Goal: Task Accomplishment & Management: Use online tool/utility

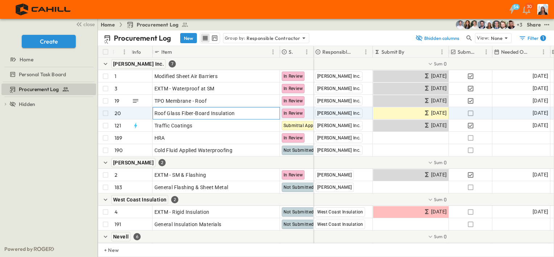
click at [277, 113] on p "OPEN" at bounding box center [272, 112] width 12 height 6
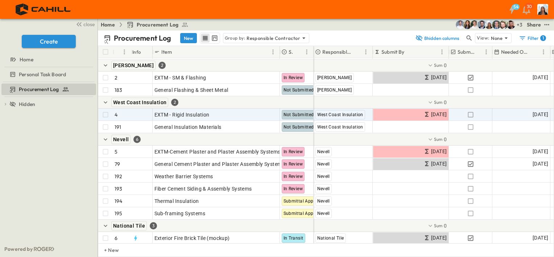
scroll to position [118, 0]
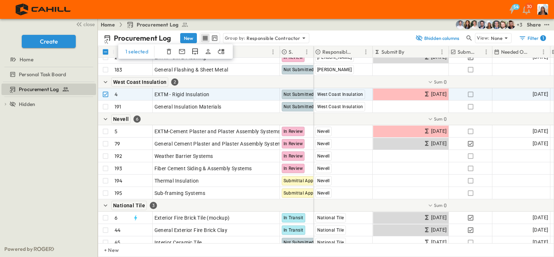
click at [168, 49] on icon "button" at bounding box center [169, 51] width 4 height 5
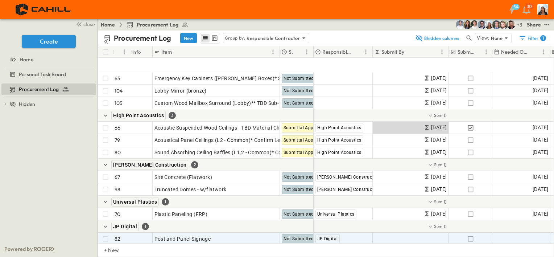
scroll to position [2565, 0]
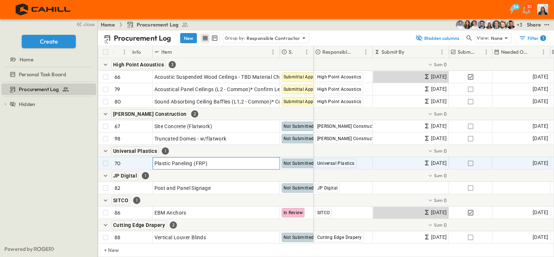
click at [276, 163] on p "OPEN" at bounding box center [272, 162] width 12 height 6
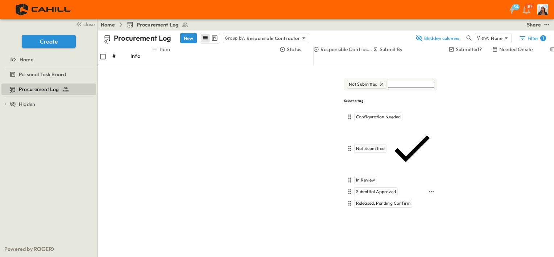
click at [374, 187] on div "Submittal Approved" at bounding box center [377, 191] width 44 height 9
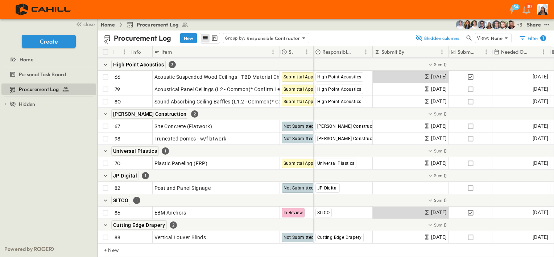
click at [250, 176] on div "JP Digital 1" at bounding box center [206, 175] width 216 height 12
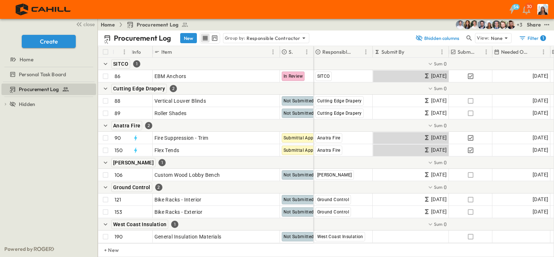
scroll to position [2707, 0]
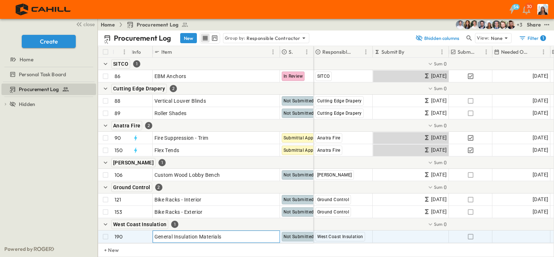
click at [273, 233] on p "OPEN" at bounding box center [272, 236] width 12 height 6
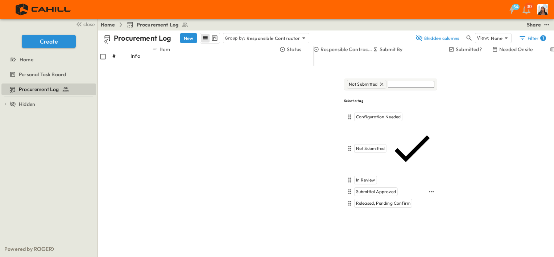
click at [365, 189] on span "Submittal Approved" at bounding box center [376, 192] width 40 height 6
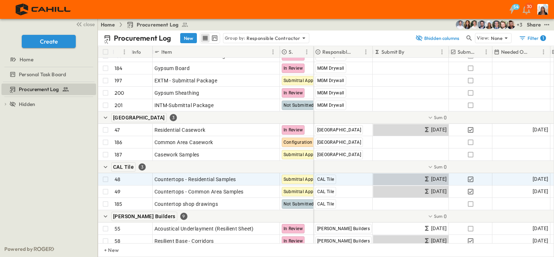
scroll to position [2087, 0]
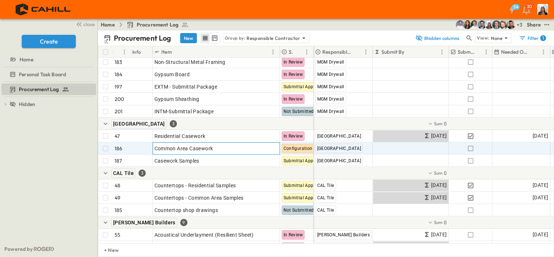
click at [273, 144] on p "OPEN" at bounding box center [272, 147] width 12 height 6
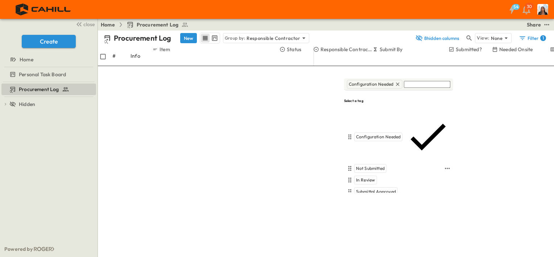
click at [375, 165] on span "Not Submitted" at bounding box center [370, 168] width 29 height 6
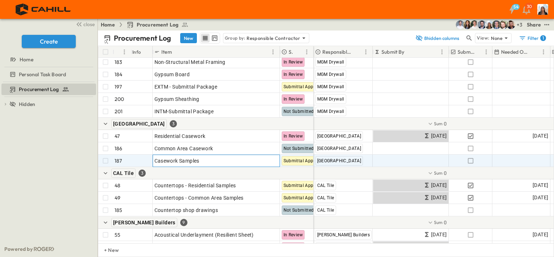
click at [261, 160] on icon at bounding box center [262, 160] width 6 height 6
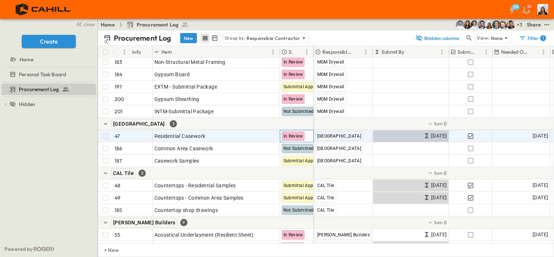
click at [289, 135] on span "In Review" at bounding box center [294, 136] width 20 height 5
click at [272, 133] on p "OPEN" at bounding box center [272, 135] width 12 height 6
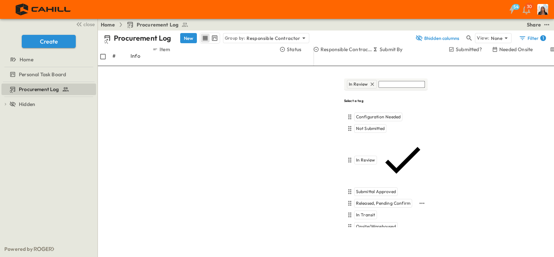
click at [366, 200] on span "Released, Pending Confirm" at bounding box center [383, 203] width 54 height 6
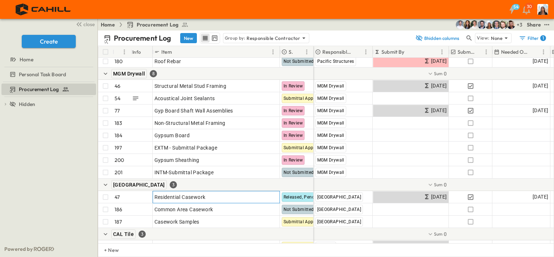
scroll to position [2026, 0]
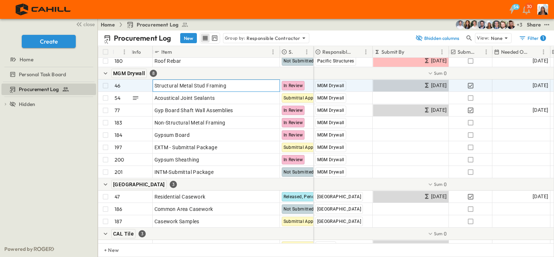
click at [276, 87] on div "OPEN" at bounding box center [268, 84] width 22 height 9
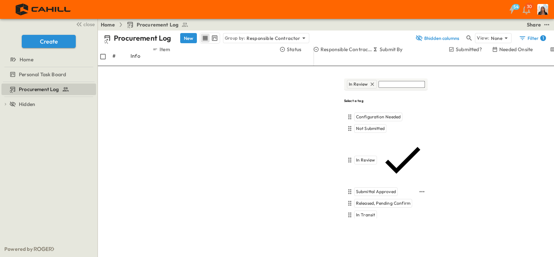
click at [367, 189] on span "Submittal Approved" at bounding box center [376, 192] width 40 height 6
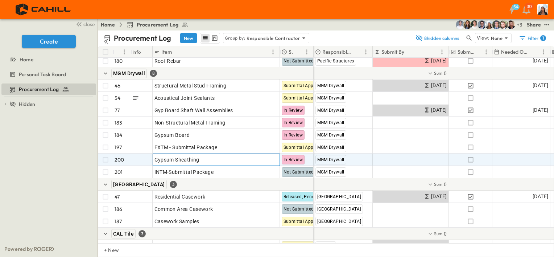
click at [278, 160] on p "OPEN" at bounding box center [272, 159] width 12 height 6
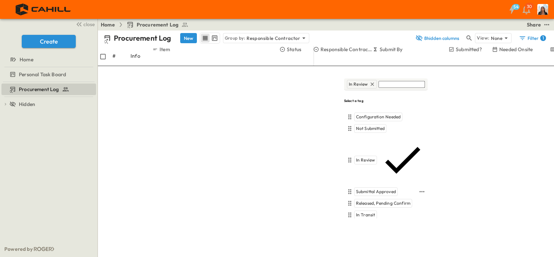
click at [373, 189] on span "Submittal Approved" at bounding box center [376, 192] width 40 height 6
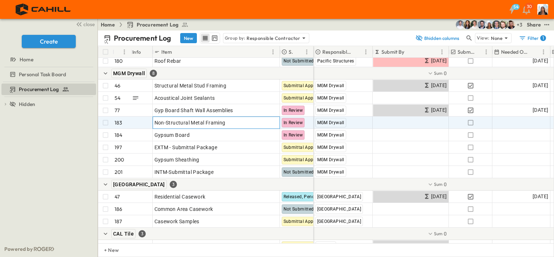
click at [277, 120] on p "OPEN" at bounding box center [272, 122] width 12 height 6
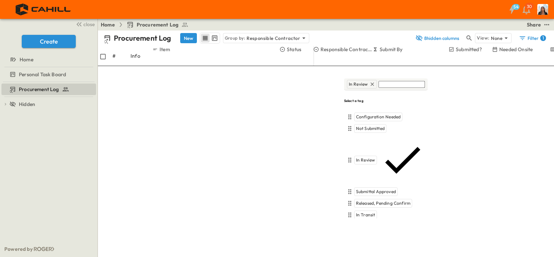
click at [363, 224] on span "Onsite/Warehoused" at bounding box center [376, 227] width 40 height 6
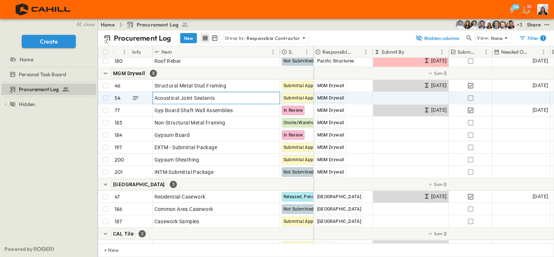
click at [275, 95] on p "OPEN" at bounding box center [272, 97] width 12 height 6
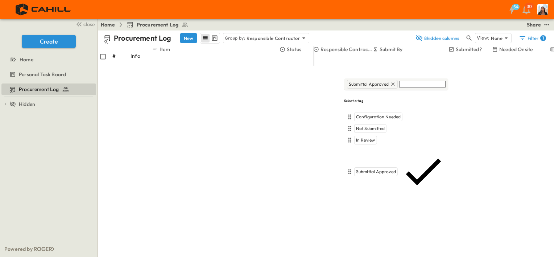
click at [367, 224] on span "Onsite/Warehoused" at bounding box center [376, 227] width 40 height 6
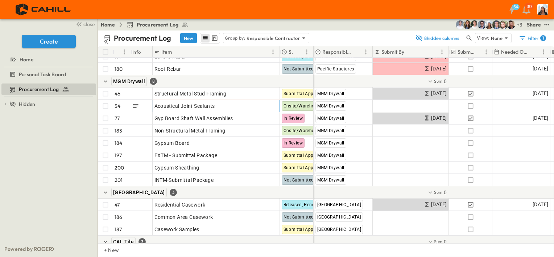
scroll to position [2015, 0]
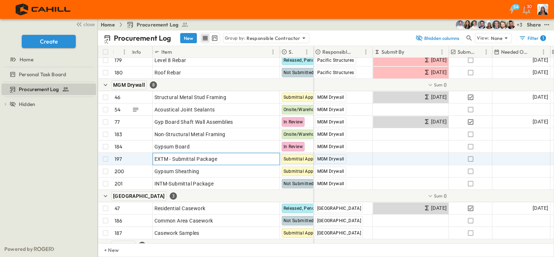
click at [273, 154] on div "OPEN" at bounding box center [268, 157] width 22 height 9
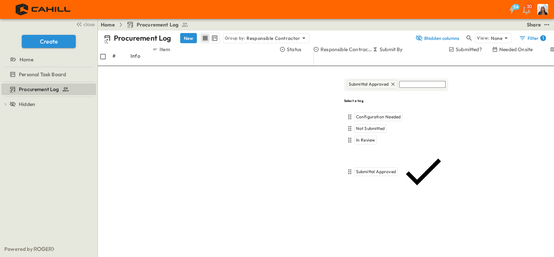
click at [364, 224] on span "Onsite/Warehoused" at bounding box center [376, 227] width 40 height 6
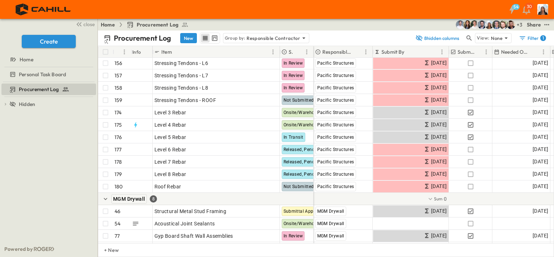
scroll to position [1901, 0]
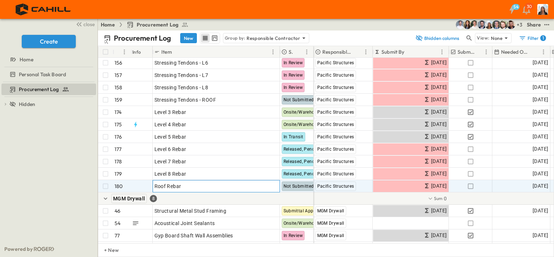
click at [275, 186] on p "OPEN" at bounding box center [272, 185] width 12 height 6
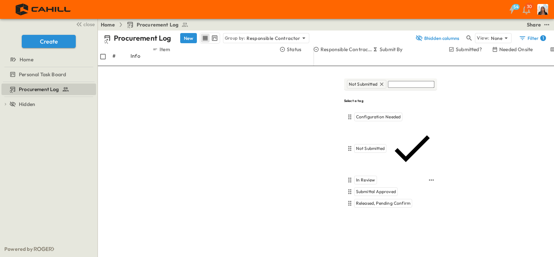
click at [364, 176] on div "In Review" at bounding box center [366, 180] width 23 height 9
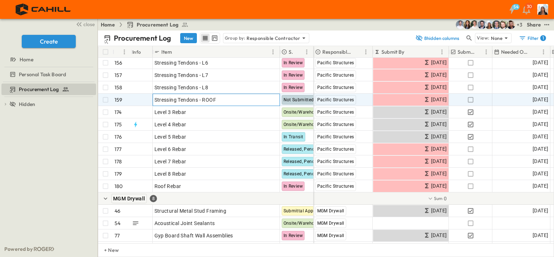
click at [276, 99] on p "OPEN" at bounding box center [272, 99] width 12 height 6
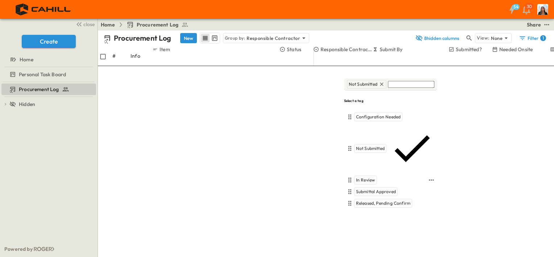
click at [363, 177] on span "In Review" at bounding box center [365, 180] width 19 height 6
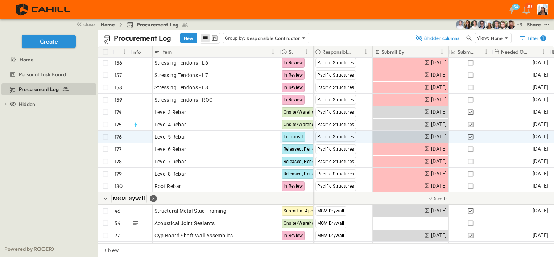
click at [272, 135] on p "OPEN" at bounding box center [272, 136] width 12 height 6
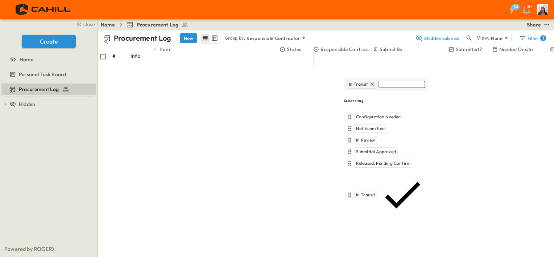
click at [368, 224] on span "Onsite/Warehoused" at bounding box center [376, 227] width 40 height 6
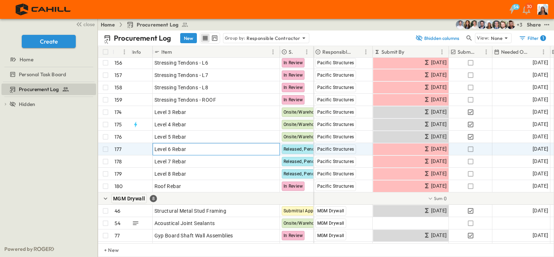
click at [273, 149] on p "OPEN" at bounding box center [272, 148] width 12 height 6
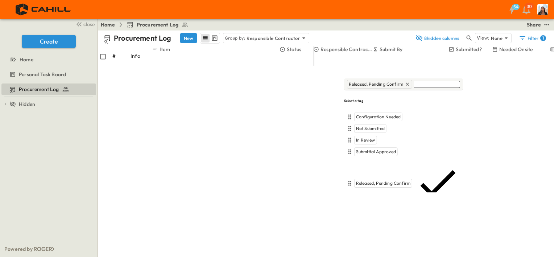
click at [369, 222] on div "Onsite/Warehoused" at bounding box center [377, 226] width 44 height 9
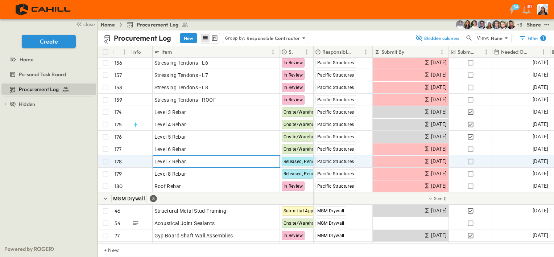
click at [271, 160] on p "OPEN" at bounding box center [272, 160] width 12 height 6
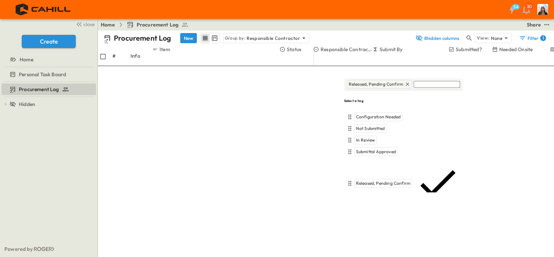
click at [370, 212] on span "In Transit" at bounding box center [365, 215] width 19 height 6
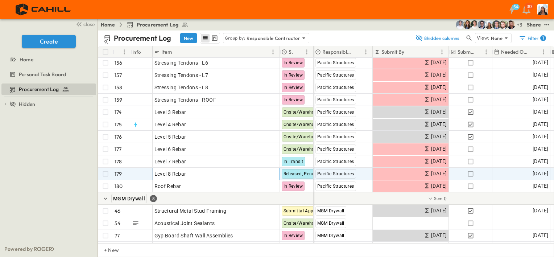
click at [276, 173] on p "OPEN" at bounding box center [272, 173] width 12 height 6
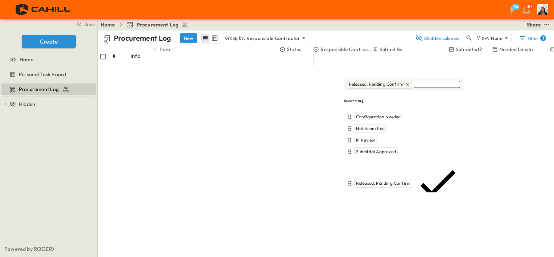
click at [375, 210] on div "In Transit" at bounding box center [366, 214] width 23 height 9
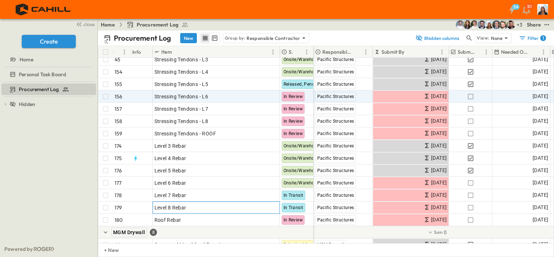
scroll to position [1846, 0]
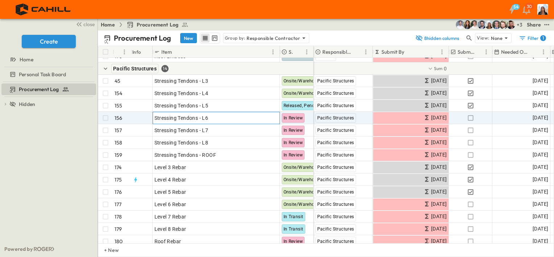
click at [273, 118] on p "OPEN" at bounding box center [272, 117] width 12 height 6
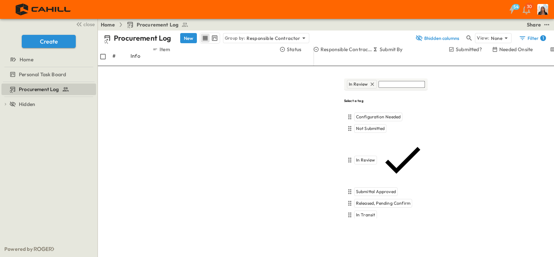
click at [363, 222] on div "Onsite/Warehoused" at bounding box center [377, 226] width 44 height 9
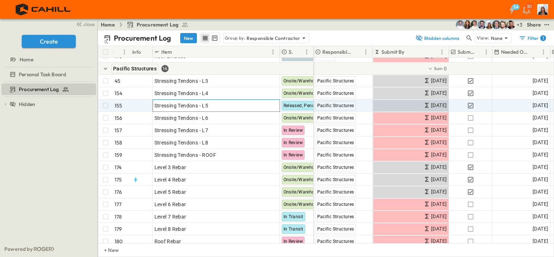
click at [271, 101] on div "OPEN" at bounding box center [268, 104] width 22 height 9
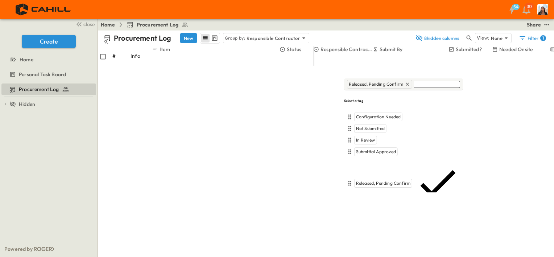
click at [366, 224] on span "Onsite/Warehoused" at bounding box center [376, 227] width 40 height 6
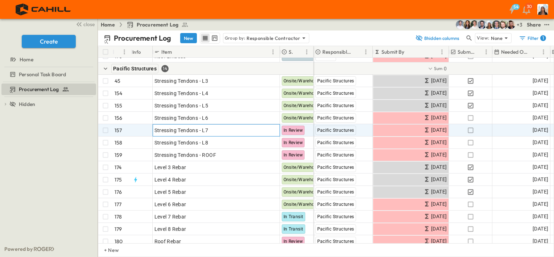
click at [275, 130] on p "OPEN" at bounding box center [272, 129] width 12 height 6
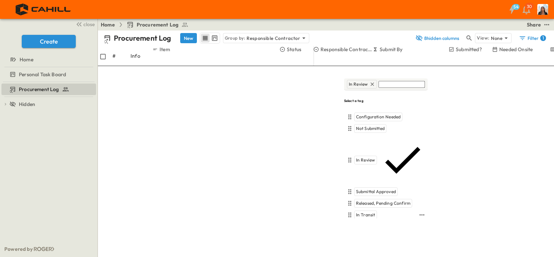
click at [365, 212] on span "In Transit" at bounding box center [365, 215] width 19 height 6
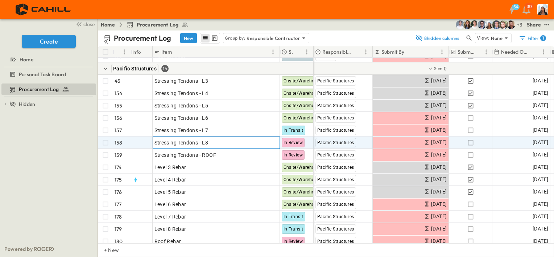
click at [274, 142] on p "OPEN" at bounding box center [272, 142] width 12 height 6
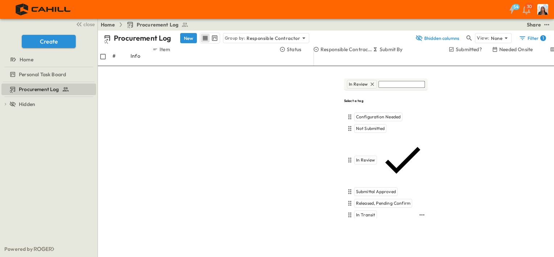
click at [370, 212] on span "In Transit" at bounding box center [365, 215] width 19 height 6
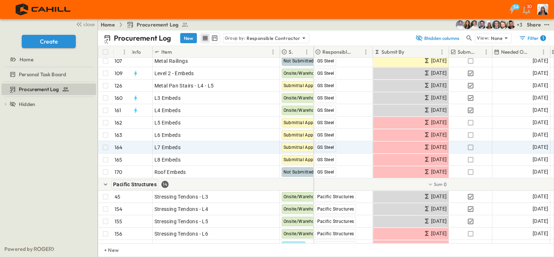
scroll to position [1721, 0]
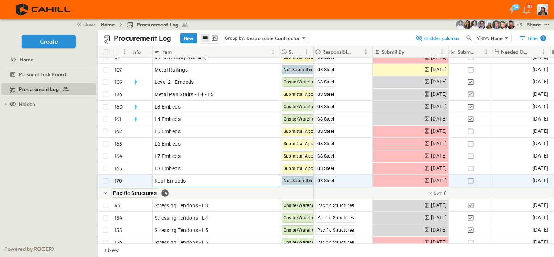
click at [268, 179] on p "OPEN" at bounding box center [272, 180] width 12 height 6
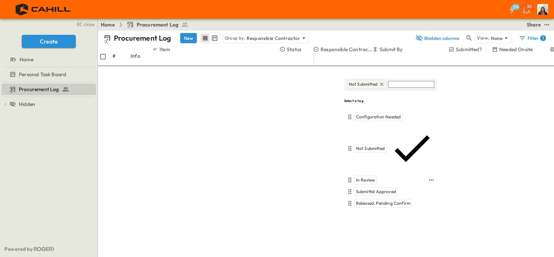
click at [368, 177] on span "In Review" at bounding box center [365, 180] width 19 height 6
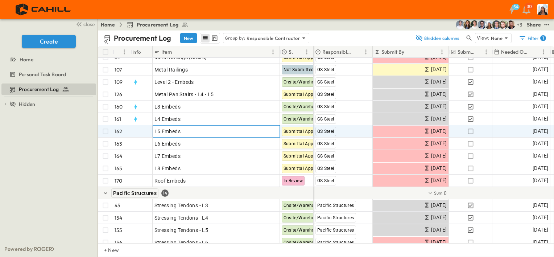
click at [279, 130] on div "OPEN" at bounding box center [268, 130] width 22 height 9
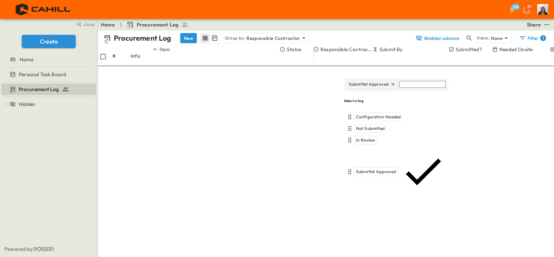
click at [368, 224] on span "Onsite/Warehoused" at bounding box center [376, 227] width 40 height 6
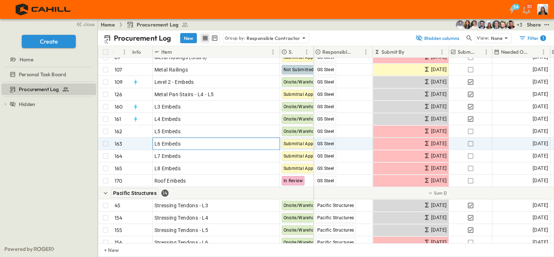
click at [275, 143] on p "OPEN" at bounding box center [272, 143] width 12 height 6
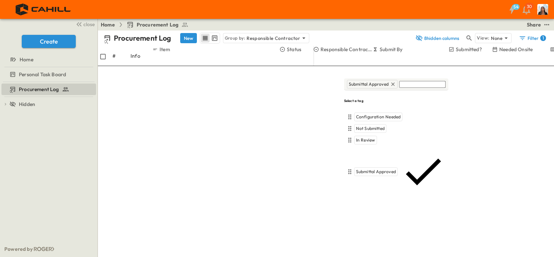
click at [376, 224] on span "Onsite/Warehoused" at bounding box center [376, 227] width 40 height 6
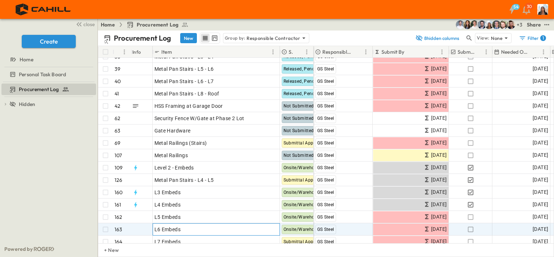
scroll to position [1663, 0]
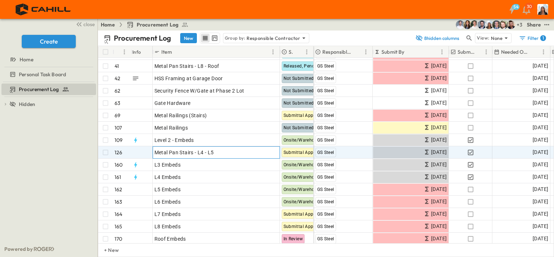
click at [267, 152] on p "OPEN" at bounding box center [272, 151] width 12 height 6
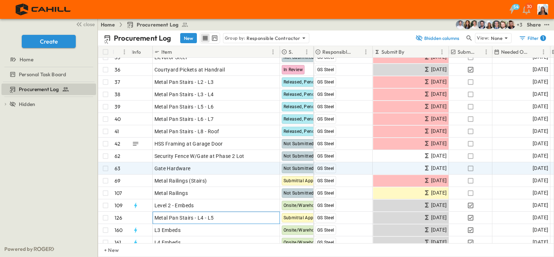
scroll to position [1593, 0]
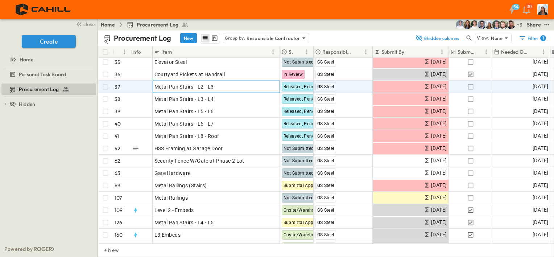
click at [277, 84] on p "OPEN" at bounding box center [272, 86] width 12 height 6
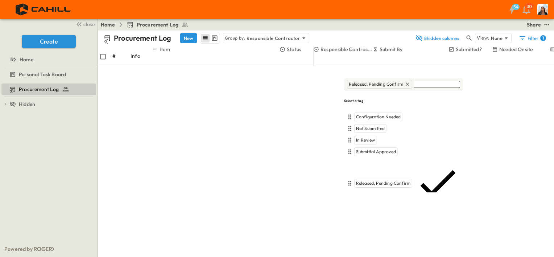
click at [380, 224] on span "Onsite/Warehoused" at bounding box center [376, 227] width 40 height 6
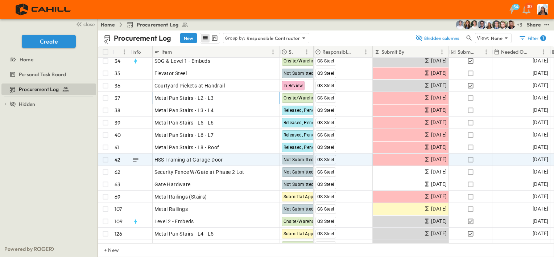
scroll to position [1584, 0]
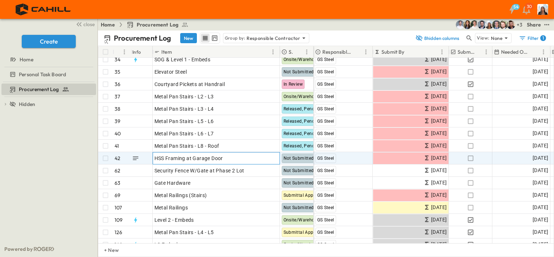
click at [266, 158] on p "OPEN" at bounding box center [272, 157] width 12 height 6
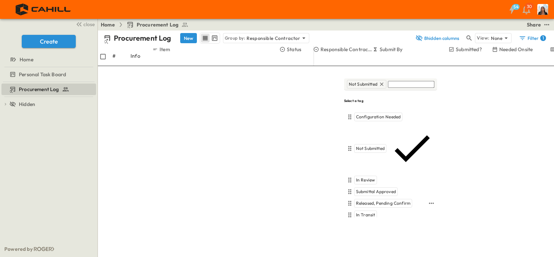
click at [378, 200] on span "Released, Pending Confirm" at bounding box center [383, 203] width 54 height 6
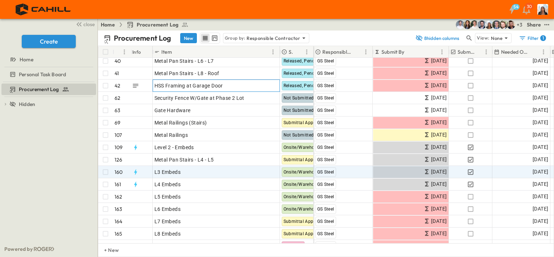
scroll to position [1659, 0]
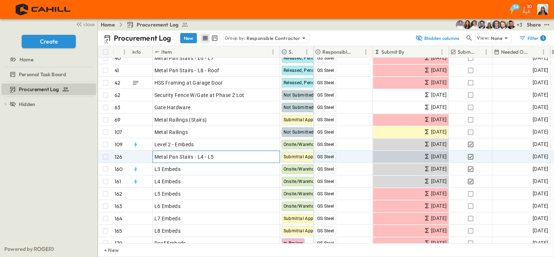
click at [270, 159] on div "OPEN" at bounding box center [268, 155] width 22 height 9
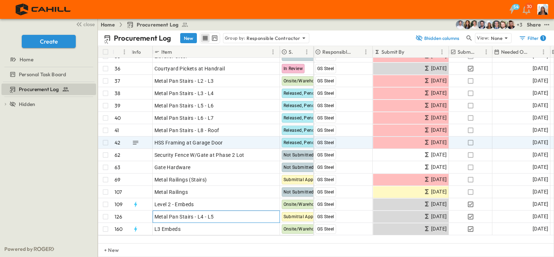
scroll to position [1557, 0]
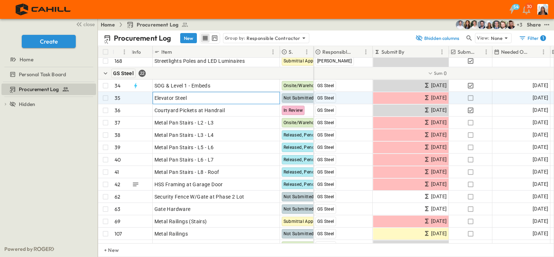
click at [269, 95] on p "OPEN" at bounding box center [272, 97] width 12 height 6
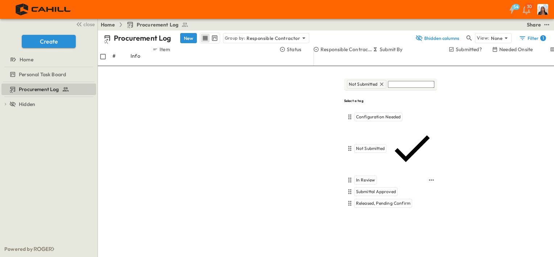
click at [361, 177] on span "In Review" at bounding box center [365, 180] width 19 height 6
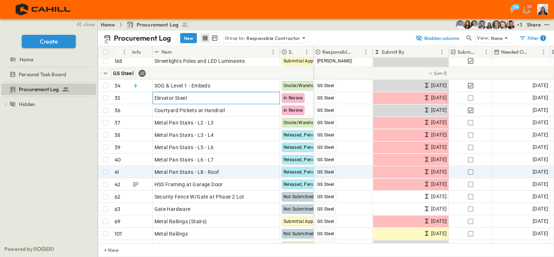
scroll to position [1564, 0]
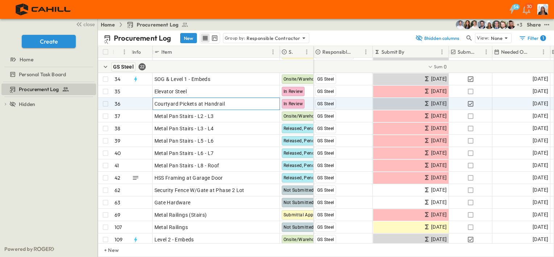
click at [275, 104] on p "OPEN" at bounding box center [272, 103] width 12 height 6
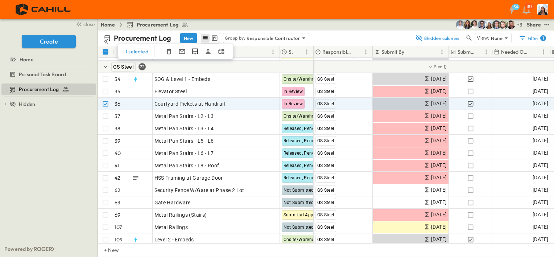
click at [167, 53] on icon "button" at bounding box center [169, 51] width 4 height 5
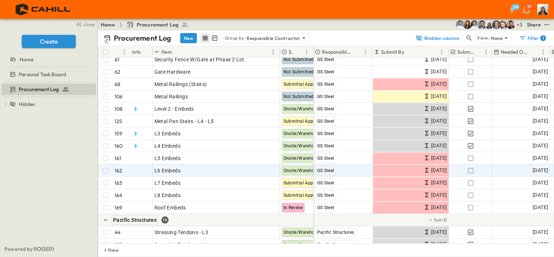
scroll to position [1672, 0]
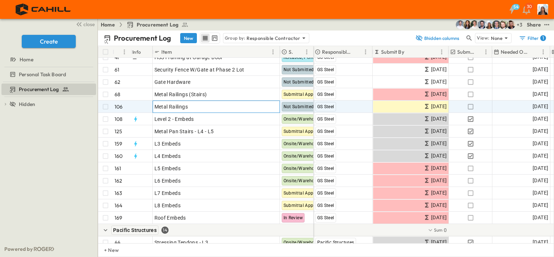
click at [275, 109] on div "OPEN" at bounding box center [268, 105] width 22 height 9
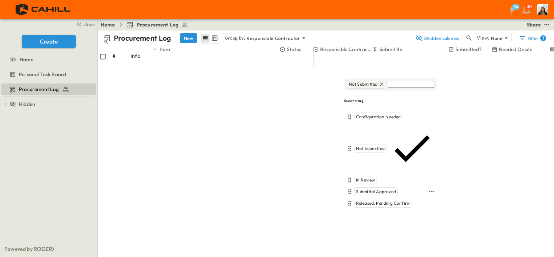
click at [370, 189] on span "Submittal Approved" at bounding box center [376, 192] width 40 height 6
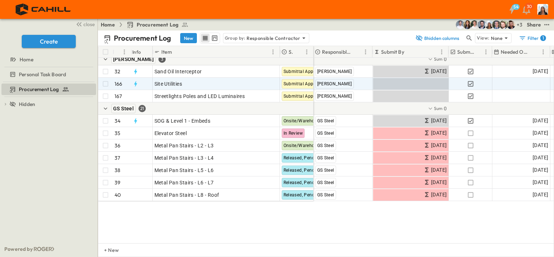
scroll to position [1444, 0]
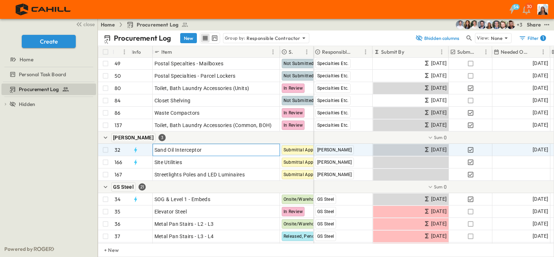
click at [275, 150] on p "OPEN" at bounding box center [272, 149] width 12 height 6
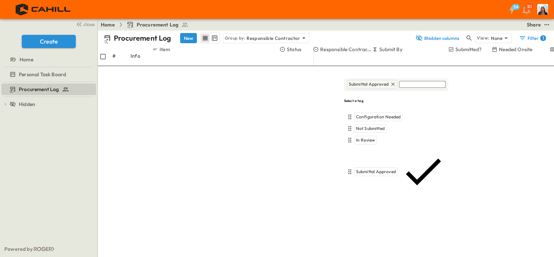
click at [366, 224] on span "Onsite/Warehoused" at bounding box center [376, 227] width 40 height 6
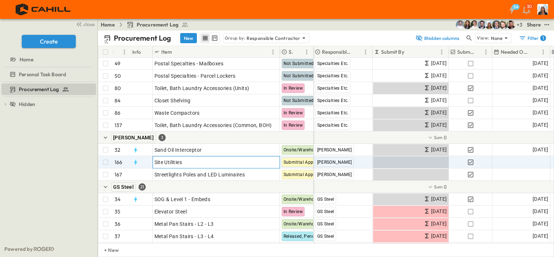
click at [275, 160] on p "OPEN" at bounding box center [272, 161] width 12 height 6
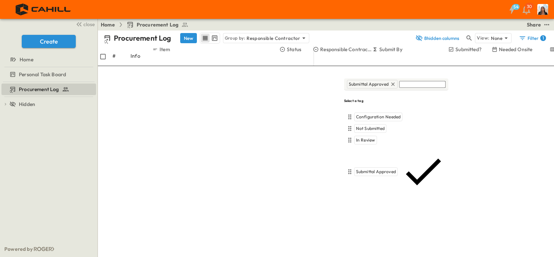
click at [380, 221] on div "Onsite/Warehoused" at bounding box center [396, 227] width 105 height 12
click at [365, 224] on span "Onsite/Warehoused" at bounding box center [376, 227] width 40 height 6
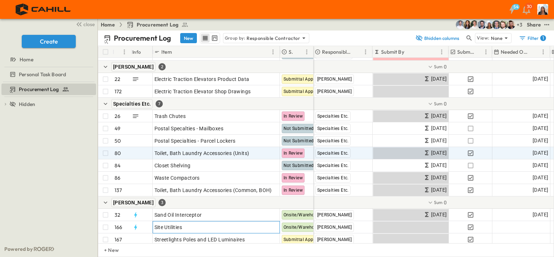
scroll to position [1379, 0]
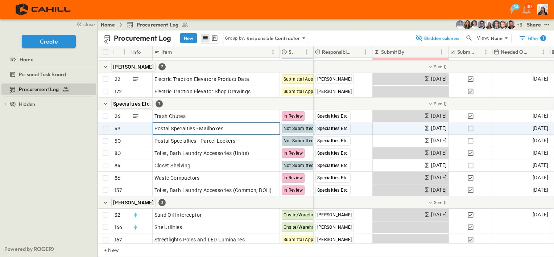
click at [275, 126] on p "OPEN" at bounding box center [272, 127] width 12 height 6
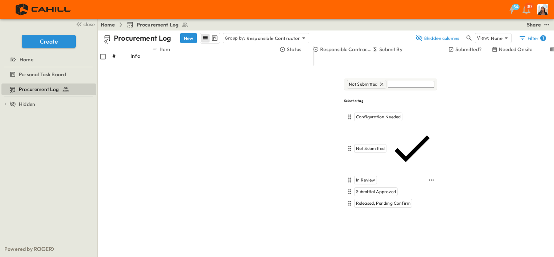
click at [368, 177] on span "In Review" at bounding box center [365, 180] width 19 height 6
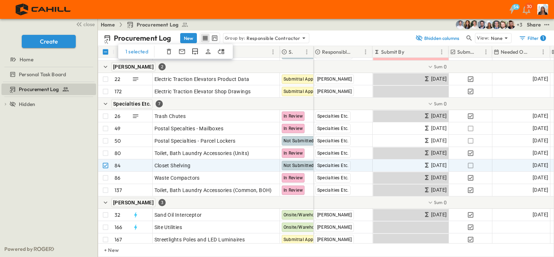
click at [168, 53] on icon "button" at bounding box center [168, 51] width 7 height 7
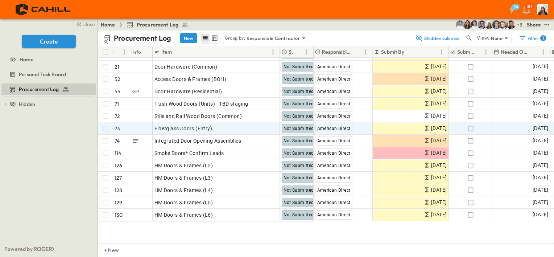
scroll to position [1098, 0]
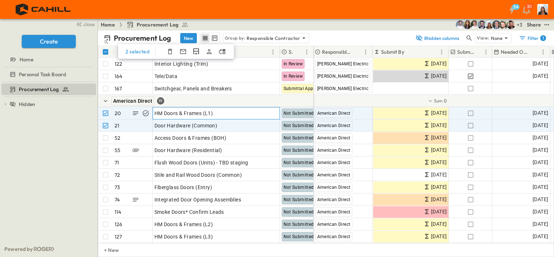
click at [262, 112] on icon at bounding box center [262, 112] width 6 height 6
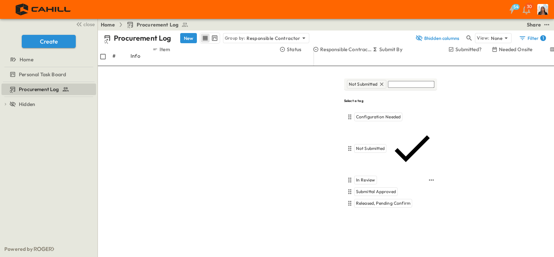
click at [368, 177] on span "In Review" at bounding box center [365, 180] width 19 height 6
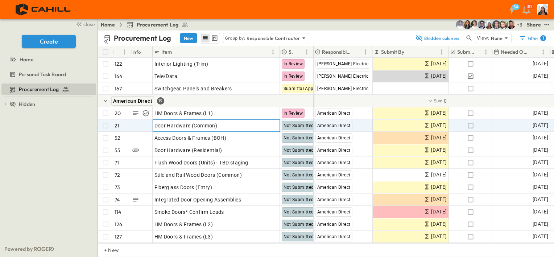
click at [273, 122] on p "OPEN" at bounding box center [272, 125] width 12 height 6
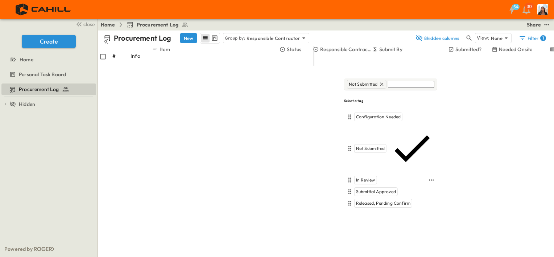
click at [368, 177] on span "In Review" at bounding box center [365, 180] width 19 height 6
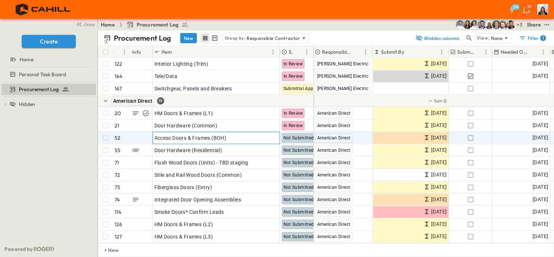
click at [271, 136] on p "OPEN" at bounding box center [272, 137] width 12 height 6
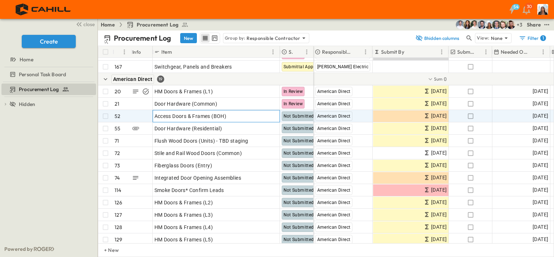
scroll to position [1123, 0]
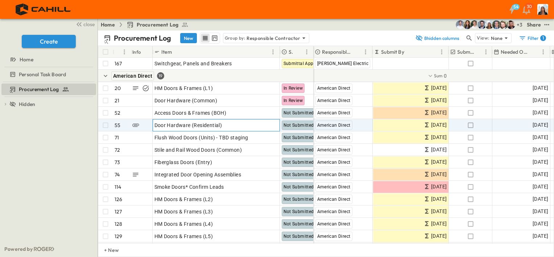
click at [270, 126] on p "OPEN" at bounding box center [272, 124] width 12 height 6
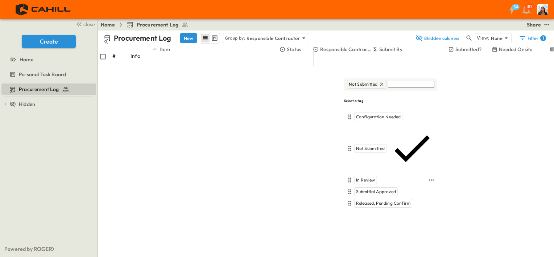
click at [363, 176] on div "In Review" at bounding box center [366, 180] width 23 height 9
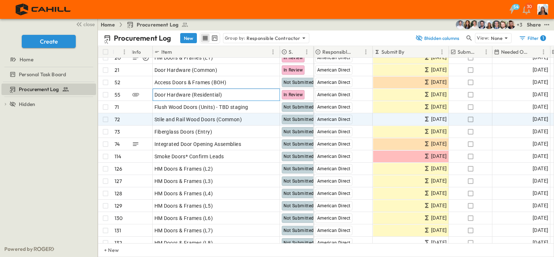
scroll to position [1152, 0]
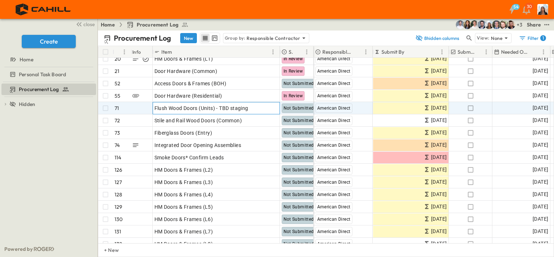
click at [250, 110] on div "Flush Wood Doors (Units) - TBD staging" at bounding box center [217, 108] width 124 height 10
drag, startPoint x: 250, startPoint y: 109, endPoint x: 214, endPoint y: 107, distance: 35.2
click at [206, 107] on input "**********" at bounding box center [179, 109] width 53 height 8
type input "**********"
click at [85, 171] on div "Procurement Log To pick up a draggable item, press the space bar. While draggin…" at bounding box center [49, 161] width 98 height 159
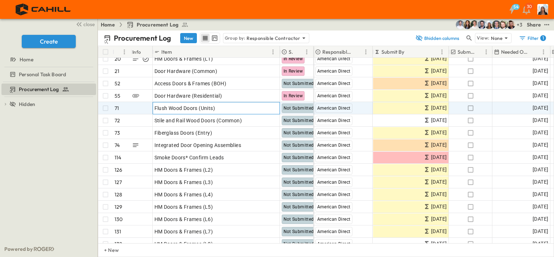
click at [278, 109] on div "OPEN" at bounding box center [268, 107] width 22 height 9
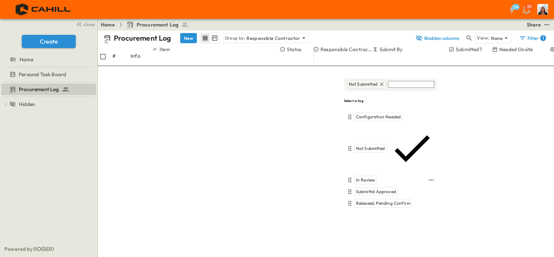
click at [364, 177] on span "In Review" at bounding box center [365, 180] width 19 height 6
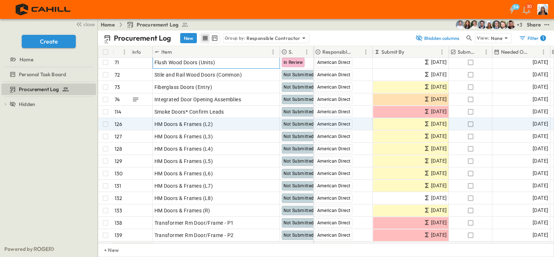
scroll to position [1209, 0]
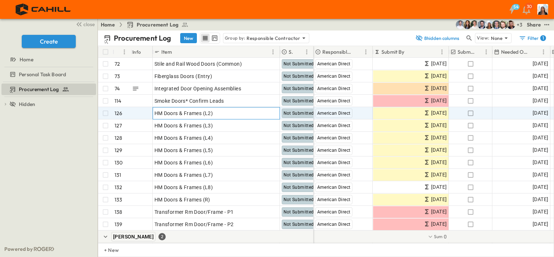
click at [273, 115] on div "OPEN" at bounding box center [268, 112] width 22 height 9
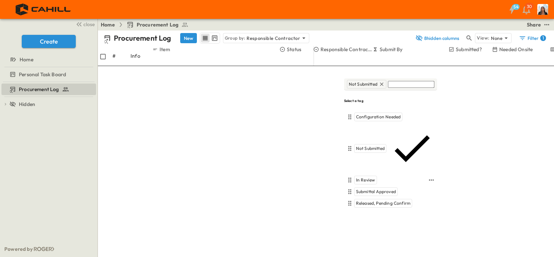
click at [364, 177] on span "In Review" at bounding box center [365, 180] width 19 height 6
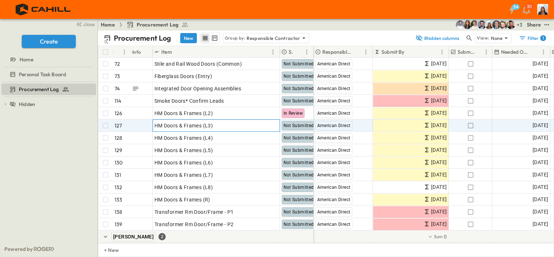
click at [277, 123] on p "OPEN" at bounding box center [272, 125] width 12 height 6
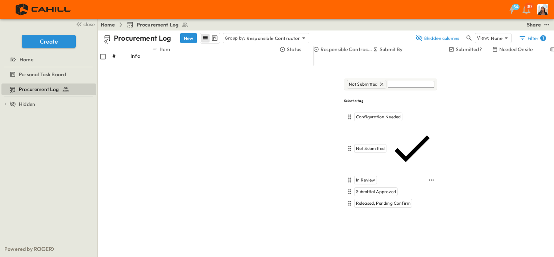
click at [374, 177] on span "In Review" at bounding box center [365, 180] width 19 height 6
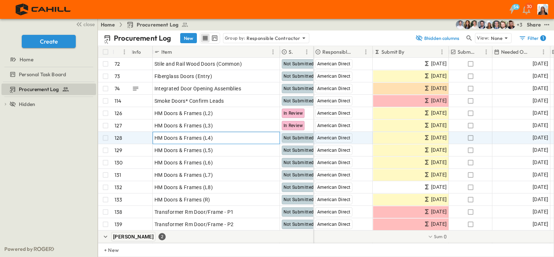
click at [269, 139] on div "OPEN" at bounding box center [268, 136] width 22 height 9
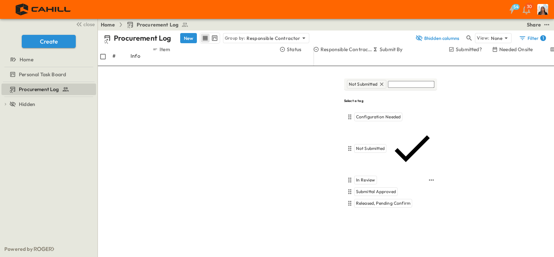
click at [372, 177] on span "In Review" at bounding box center [365, 180] width 19 height 6
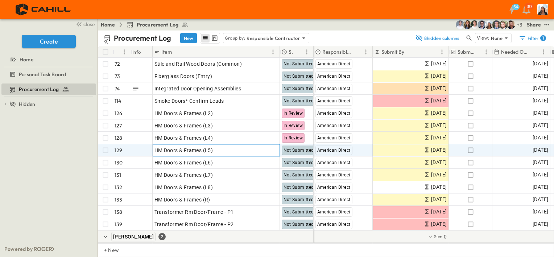
click at [277, 150] on p "OPEN" at bounding box center [272, 149] width 12 height 6
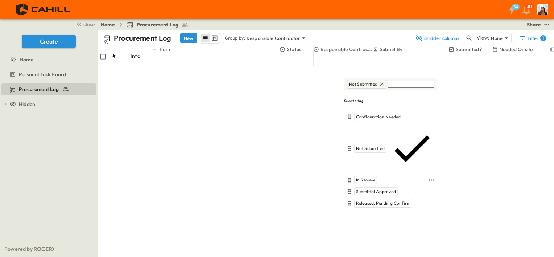
click at [373, 177] on span "In Review" at bounding box center [365, 180] width 19 height 6
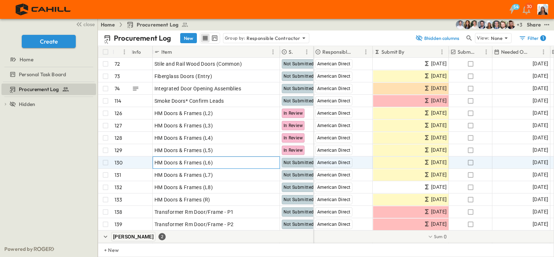
click at [273, 161] on p "OPEN" at bounding box center [272, 162] width 12 height 6
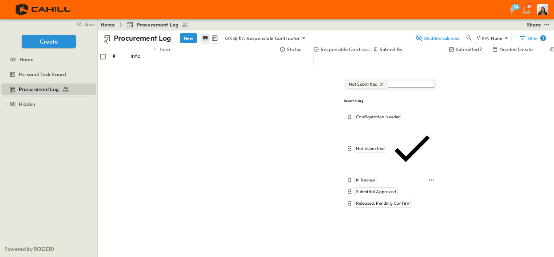
click at [370, 177] on span "In Review" at bounding box center [365, 180] width 19 height 6
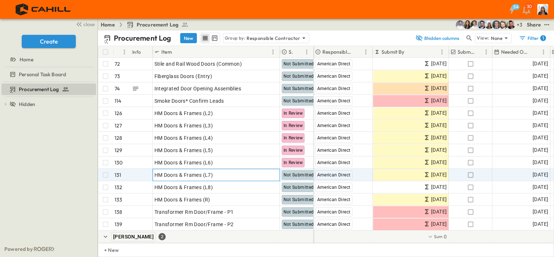
click at [277, 172] on p "OPEN" at bounding box center [272, 174] width 12 height 6
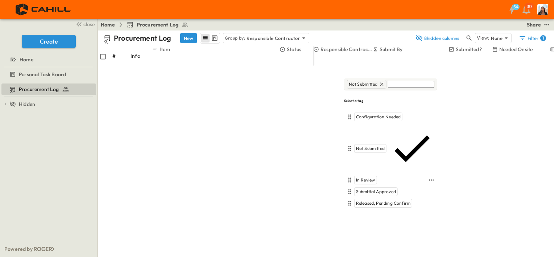
click at [374, 177] on span "In Review" at bounding box center [365, 180] width 19 height 6
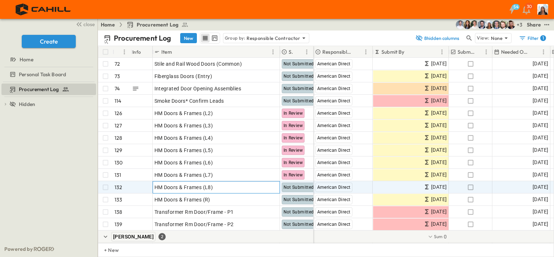
click at [275, 186] on p "OPEN" at bounding box center [272, 186] width 12 height 6
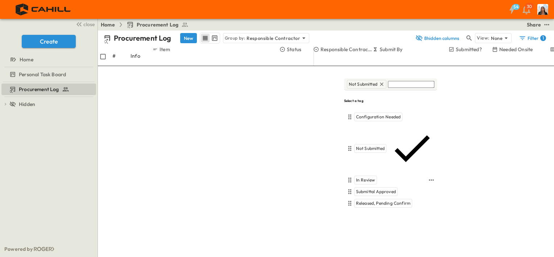
click at [360, 177] on span "In Review" at bounding box center [365, 180] width 19 height 6
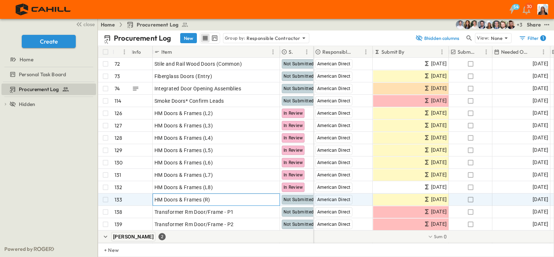
click at [274, 198] on p "OPEN" at bounding box center [272, 199] width 12 height 6
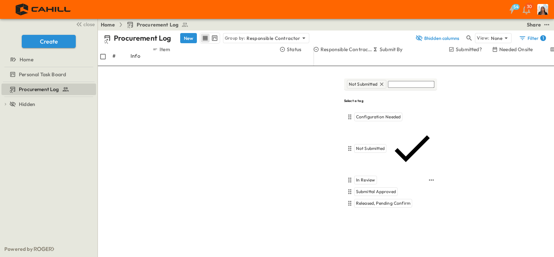
click at [359, 177] on span "In Review" at bounding box center [365, 180] width 19 height 6
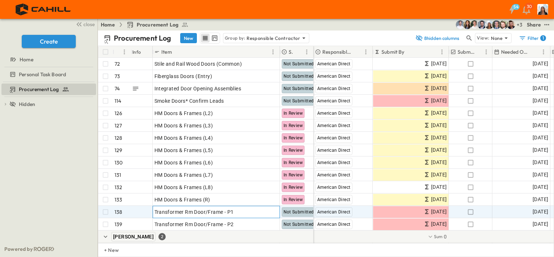
click at [278, 209] on p "OPEN" at bounding box center [272, 211] width 12 height 6
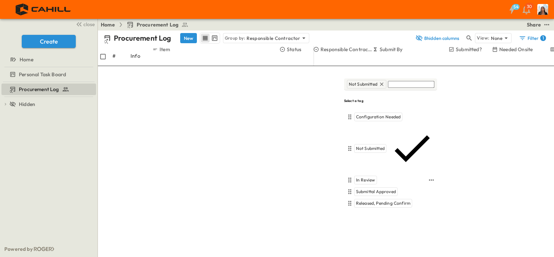
click at [363, 176] on div "In Review" at bounding box center [366, 180] width 23 height 9
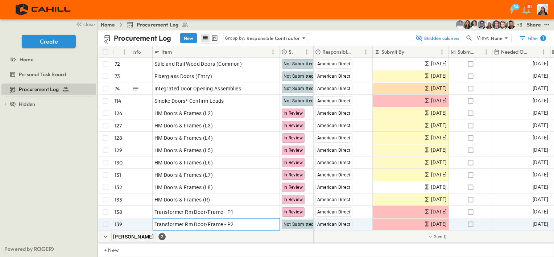
click at [272, 222] on p "OPEN" at bounding box center [272, 223] width 12 height 6
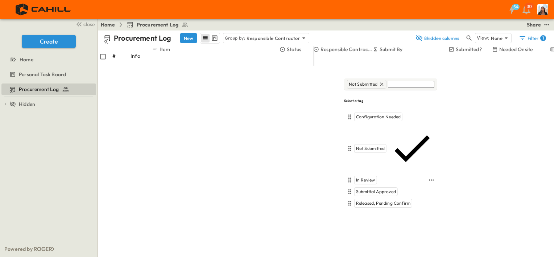
click at [360, 176] on div "In Review" at bounding box center [366, 180] width 23 height 9
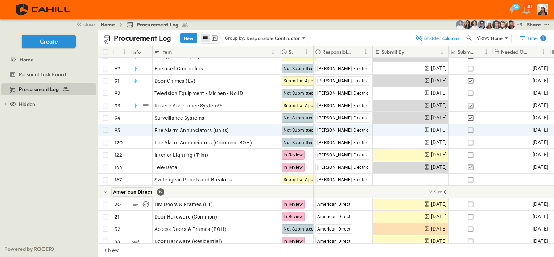
scroll to position [999, 0]
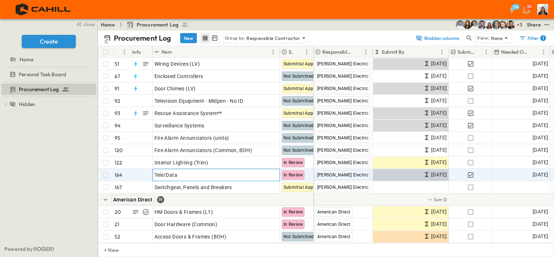
click at [274, 172] on p "OPEN" at bounding box center [272, 174] width 12 height 6
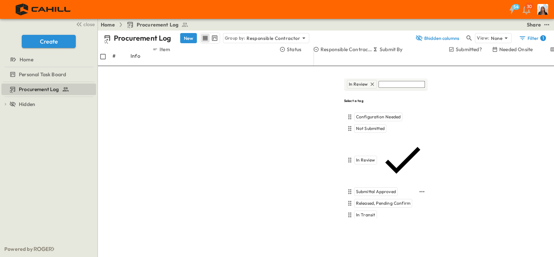
click at [382, 189] on span "Submittal Approved" at bounding box center [376, 192] width 40 height 6
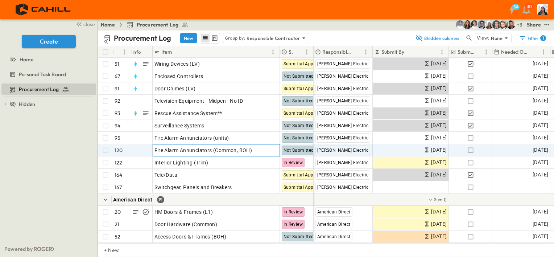
click at [250, 151] on span "Fire Alarm Annunciators (Common, BOH)" at bounding box center [204, 150] width 98 height 7
drag, startPoint x: 252, startPoint y: 151, endPoint x: 211, endPoint y: 148, distance: 40.7
click at [206, 148] on input "**********" at bounding box center [179, 151] width 53 height 8
type input "**********"
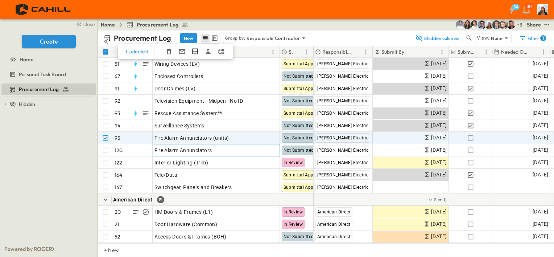
click at [168, 52] on icon "button" at bounding box center [168, 51] width 7 height 7
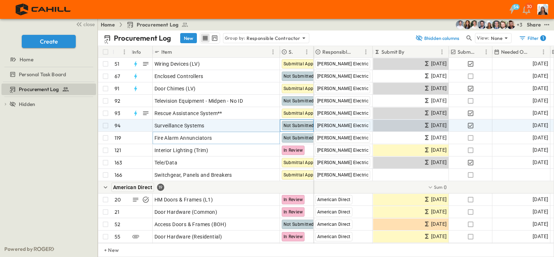
click at [291, 123] on span "Not Submitted" at bounding box center [299, 125] width 30 height 5
click at [275, 123] on p "OPEN" at bounding box center [272, 125] width 12 height 6
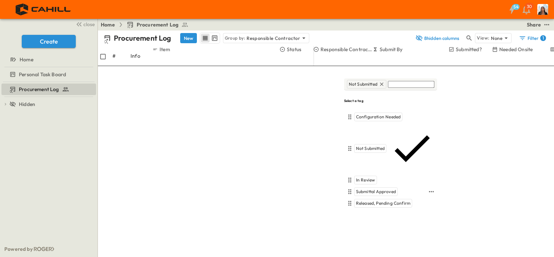
click at [365, 189] on span "Submittal Approved" at bounding box center [376, 192] width 40 height 6
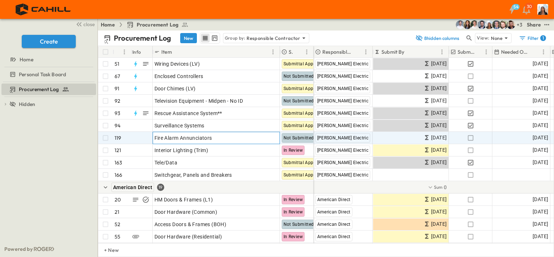
click at [272, 138] on p "OPEN" at bounding box center [272, 137] width 12 height 6
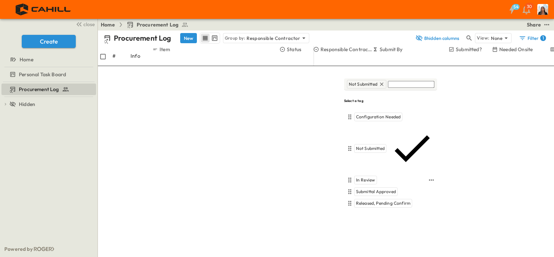
click at [363, 176] on div "In Review" at bounding box center [366, 180] width 23 height 9
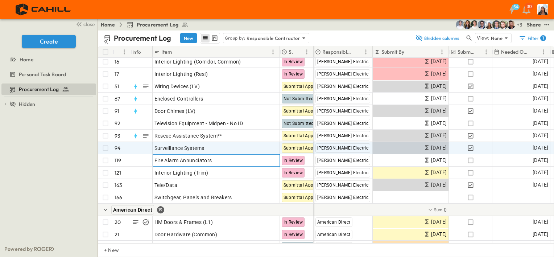
scroll to position [961, 0]
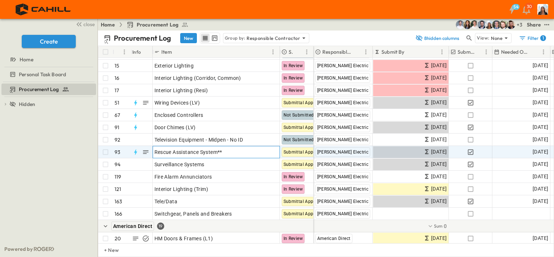
click at [234, 155] on div "Rescue Assistance System**" at bounding box center [217, 152] width 124 height 10
type input "**********"
click at [41, 173] on div "Procurement Log To pick up a draggable item, press the space bar. While draggin…" at bounding box center [49, 161] width 98 height 159
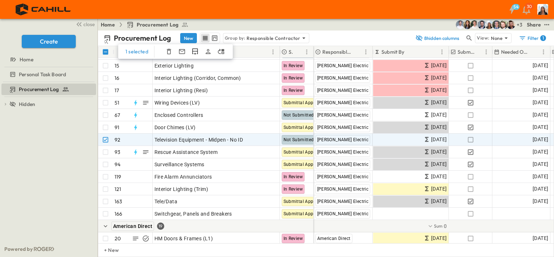
click at [169, 52] on icon "button" at bounding box center [168, 51] width 7 height 7
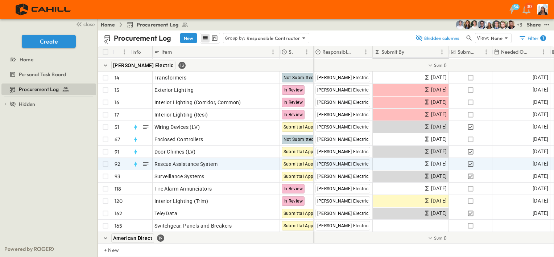
scroll to position [936, 0]
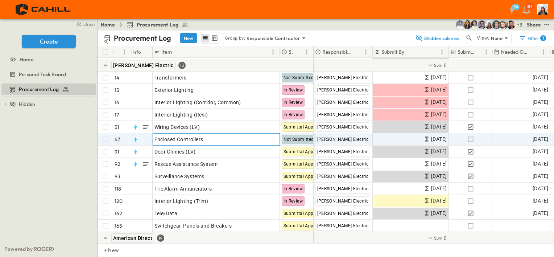
click at [263, 139] on icon at bounding box center [262, 138] width 6 height 6
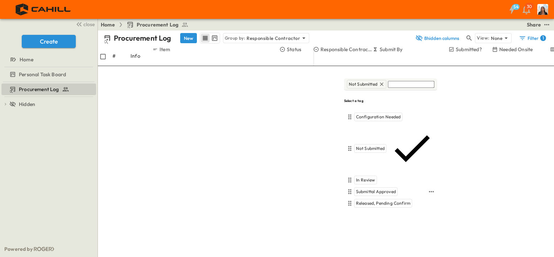
click at [372, 189] on span "Submittal Approved" at bounding box center [376, 192] width 40 height 6
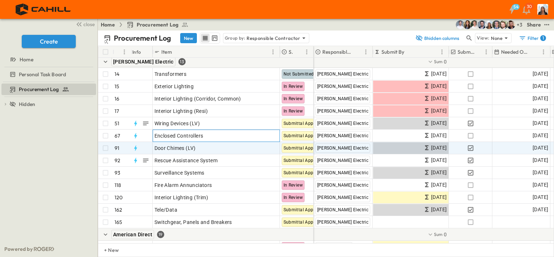
scroll to position [939, 0]
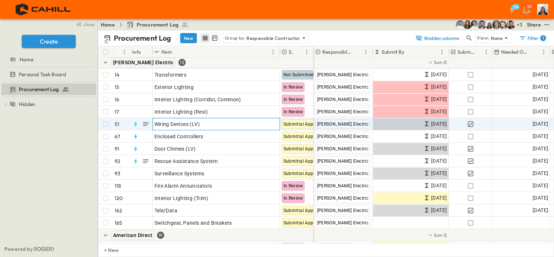
click at [276, 124] on p "OPEN" at bounding box center [272, 123] width 12 height 6
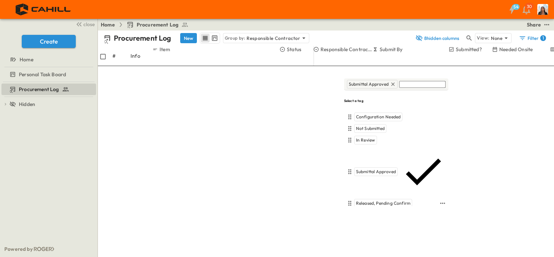
click at [364, 200] on span "Released, Pending Confirm" at bounding box center [383, 203] width 54 height 6
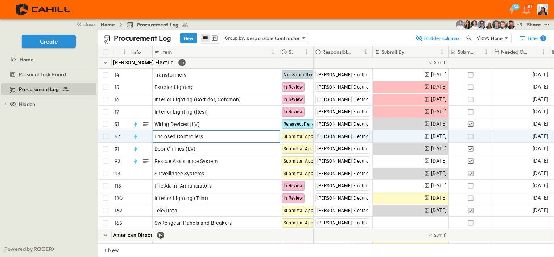
click at [274, 136] on p "OPEN" at bounding box center [272, 135] width 12 height 6
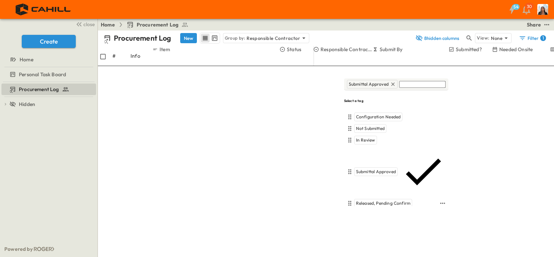
click at [366, 200] on span "Released, Pending Confirm" at bounding box center [383, 203] width 54 height 6
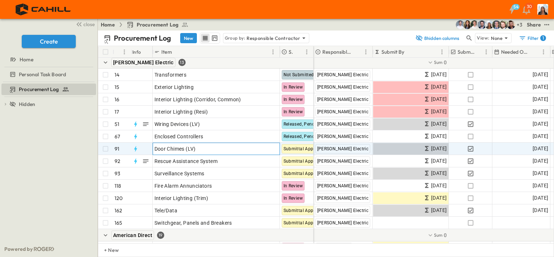
click at [271, 149] on p "OPEN" at bounding box center [272, 148] width 12 height 6
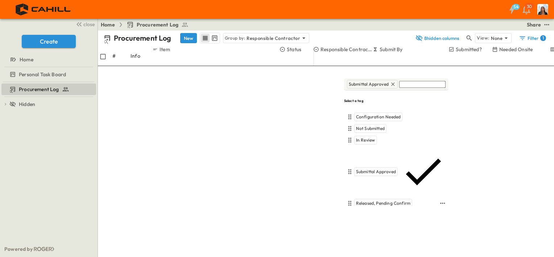
click at [367, 200] on span "Released, Pending Confirm" at bounding box center [383, 203] width 54 height 6
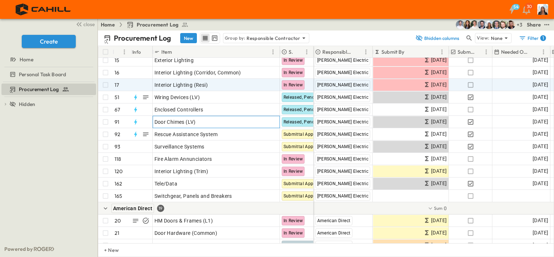
scroll to position [965, 0]
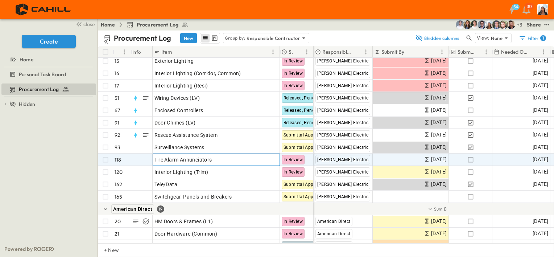
click at [237, 161] on div "Fire Alarm Annunciators" at bounding box center [217, 160] width 124 height 10
drag, startPoint x: 214, startPoint y: 159, endPoint x: 180, endPoint y: 158, distance: 34.1
click at [180, 158] on input "**********" at bounding box center [179, 160] width 53 height 8
type input "**********"
click at [64, 140] on div "Procurement Log To pick up a draggable item, press the space bar. While draggin…" at bounding box center [49, 161] width 98 height 159
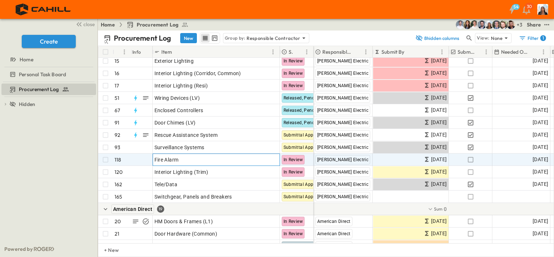
click at [192, 161] on div "Fire Alarm" at bounding box center [217, 160] width 124 height 10
type input "**********"
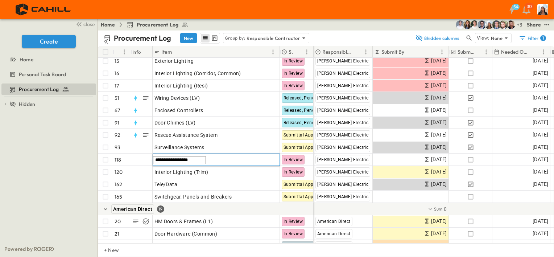
click at [86, 177] on div "Procurement Log To pick up a draggable item, press the space bar. While draggin…" at bounding box center [49, 161] width 98 height 159
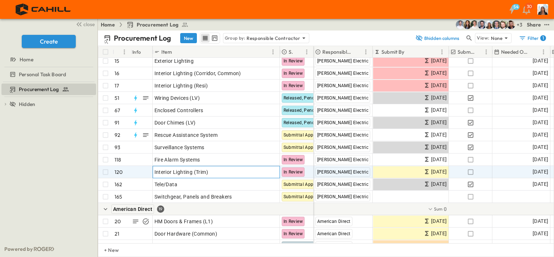
click at [226, 172] on div "Interior Lighting (Trim)" at bounding box center [217, 172] width 124 height 10
click at [33, 168] on div "Procurement Log To pick up a draggable item, press the space bar. While draggin…" at bounding box center [49, 161] width 98 height 159
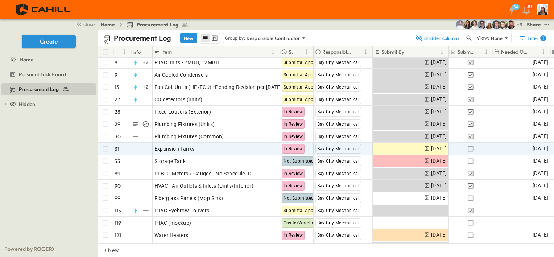
scroll to position [552, 0]
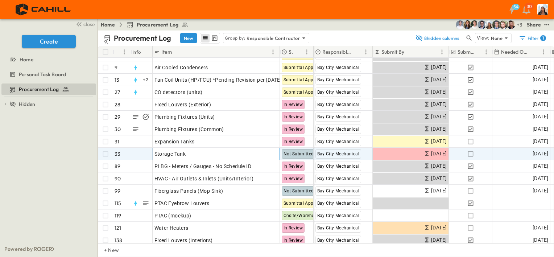
click at [268, 152] on p "OPEN" at bounding box center [272, 153] width 12 height 6
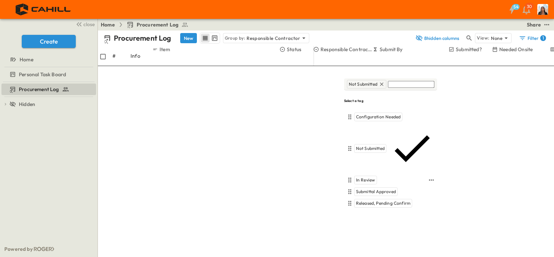
click at [361, 177] on span "In Review" at bounding box center [365, 180] width 19 height 6
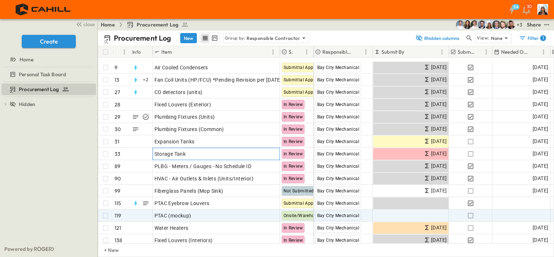
scroll to position [583, 0]
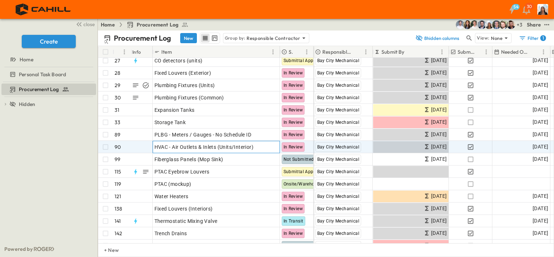
click at [264, 145] on icon at bounding box center [262, 146] width 6 height 6
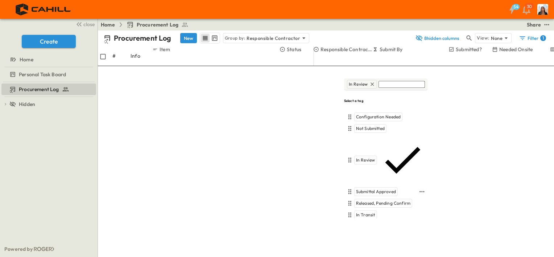
click at [368, 189] on span "Submittal Approved" at bounding box center [376, 192] width 40 height 6
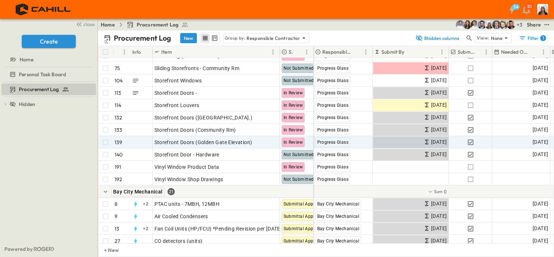
scroll to position [392, 0]
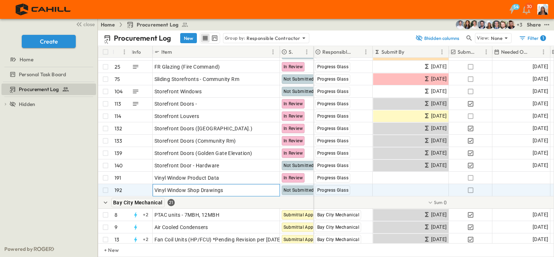
click at [277, 188] on p "OPEN" at bounding box center [272, 189] width 12 height 6
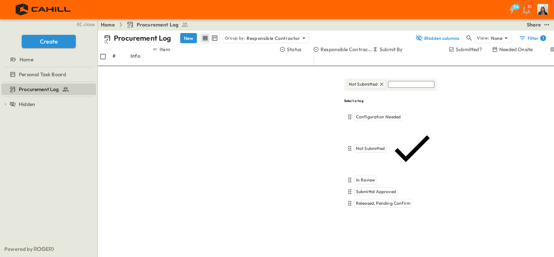
click at [370, 224] on span "Onsite/Warehoused" at bounding box center [376, 227] width 40 height 6
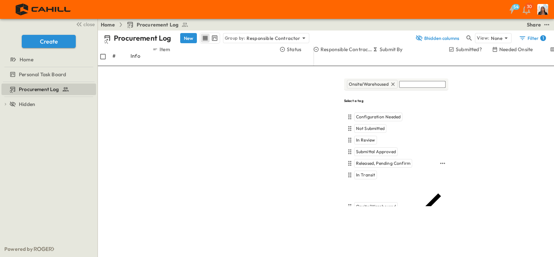
click at [373, 159] on div "Released, Pending Confirm" at bounding box center [384, 163] width 58 height 9
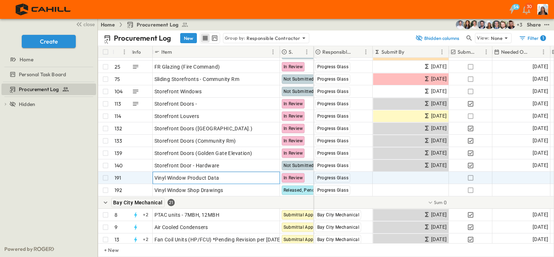
click at [274, 177] on p "OPEN" at bounding box center [272, 177] width 12 height 6
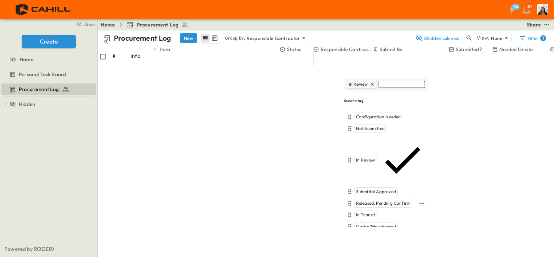
click at [370, 200] on span "Released, Pending Confirm" at bounding box center [383, 203] width 54 height 6
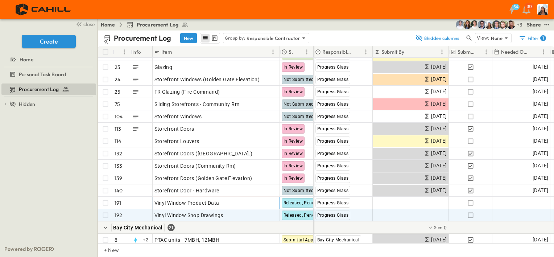
scroll to position [367, 0]
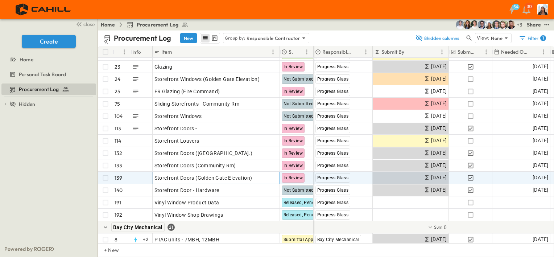
click at [272, 179] on p "OPEN" at bounding box center [272, 177] width 12 height 6
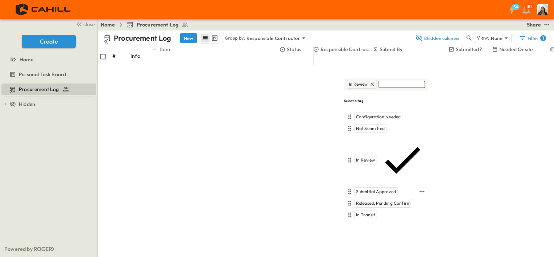
click at [365, 187] on div "Submittal Approved" at bounding box center [377, 191] width 44 height 9
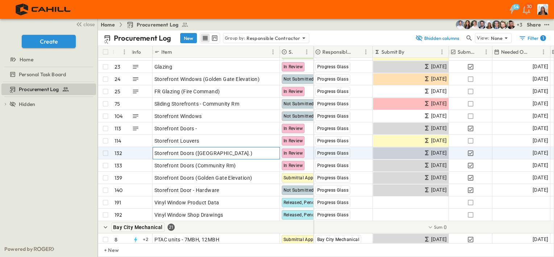
click at [270, 154] on p "OPEN" at bounding box center [272, 152] width 12 height 6
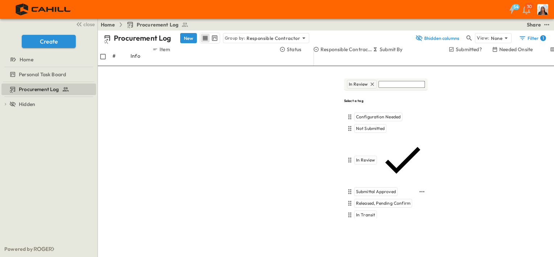
click at [361, 186] on div "Submittal Approved" at bounding box center [386, 192] width 84 height 12
click at [355, 187] on div "Submittal Approved" at bounding box center [377, 191] width 44 height 9
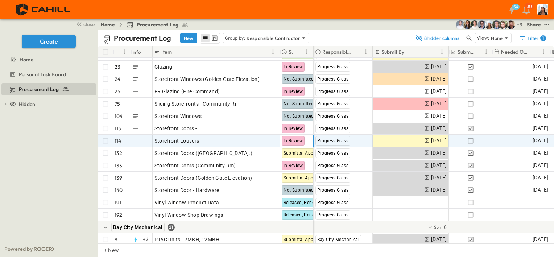
click at [290, 139] on span "In Review" at bounding box center [294, 140] width 20 height 5
click at [276, 139] on p "OPEN" at bounding box center [272, 140] width 12 height 6
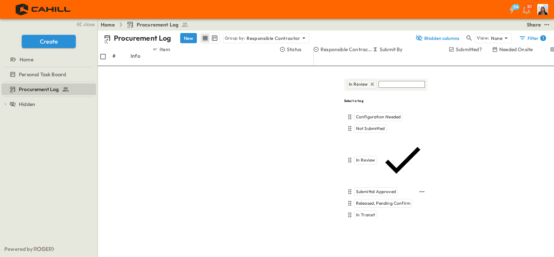
click at [376, 189] on span "Submittal Approved" at bounding box center [376, 192] width 40 height 6
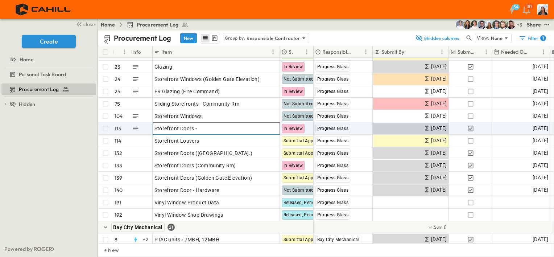
click at [273, 127] on p "OPEN" at bounding box center [272, 127] width 12 height 6
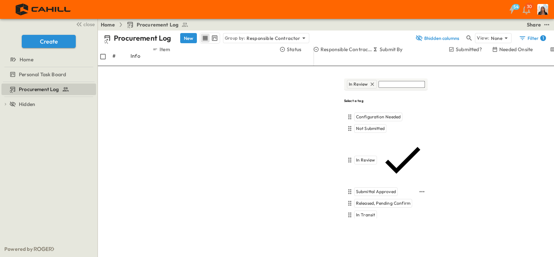
click at [362, 187] on div "Submittal Approved" at bounding box center [377, 191] width 44 height 9
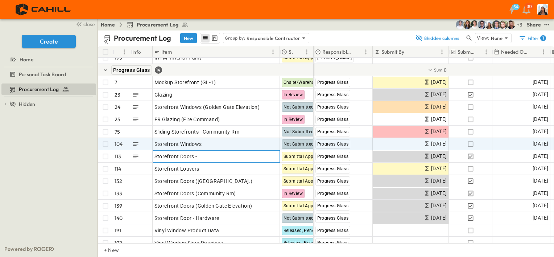
scroll to position [337, 0]
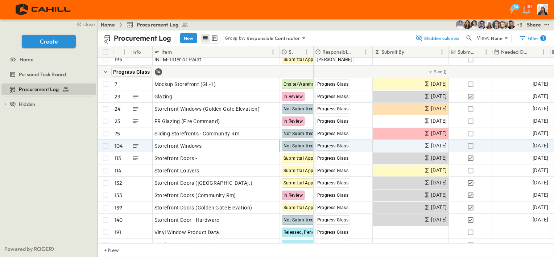
click at [267, 144] on p "OPEN" at bounding box center [272, 145] width 12 height 6
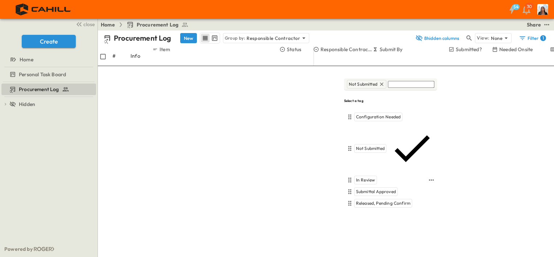
click at [366, 177] on span "In Review" at bounding box center [365, 180] width 19 height 6
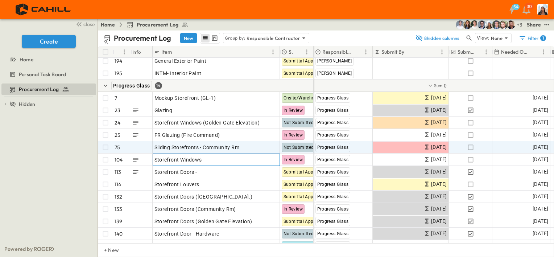
scroll to position [324, 0]
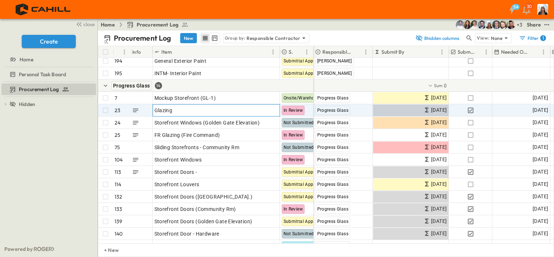
click at [270, 107] on p "OPEN" at bounding box center [272, 109] width 12 height 6
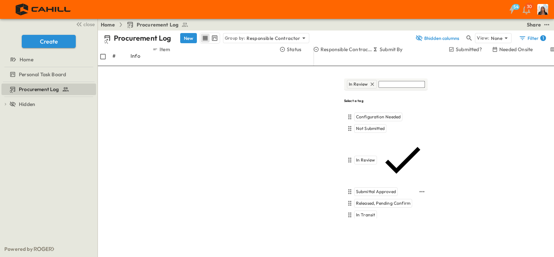
click at [371, 189] on span "Submittal Approved" at bounding box center [376, 192] width 40 height 6
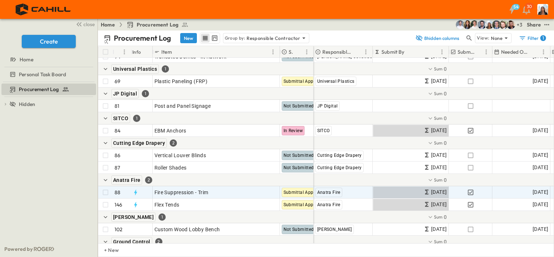
scroll to position [2598, 0]
click at [274, 192] on p "OPEN" at bounding box center [272, 191] width 12 height 6
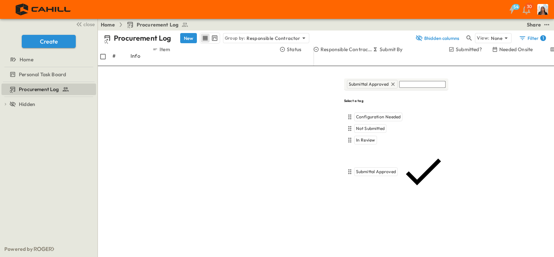
click at [372, 224] on span "Onsite/Warehoused" at bounding box center [376, 227] width 40 height 6
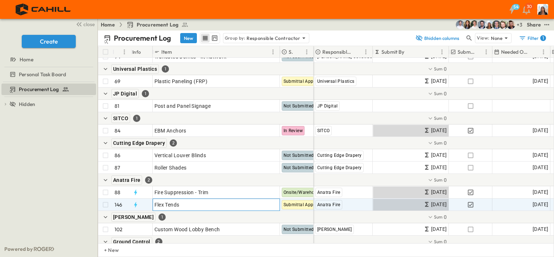
click at [275, 204] on p "OPEN" at bounding box center [272, 204] width 12 height 6
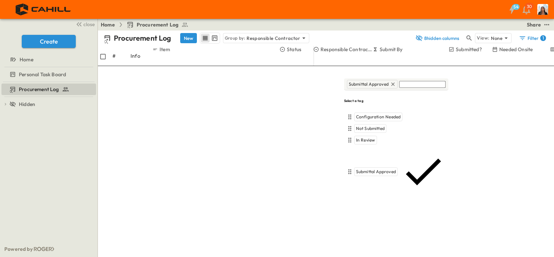
click at [366, 224] on span "Onsite/Warehoused" at bounding box center [376, 227] width 40 height 6
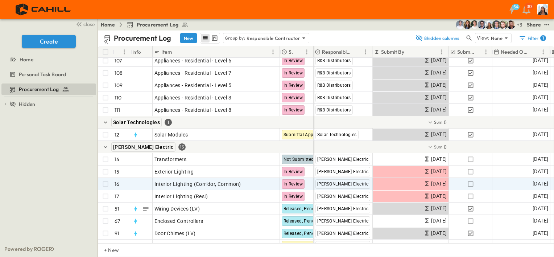
scroll to position [875, 0]
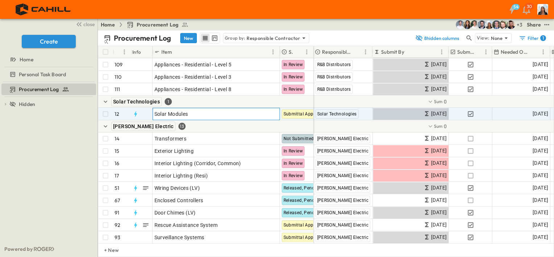
click at [272, 114] on p "OPEN" at bounding box center [272, 113] width 12 height 6
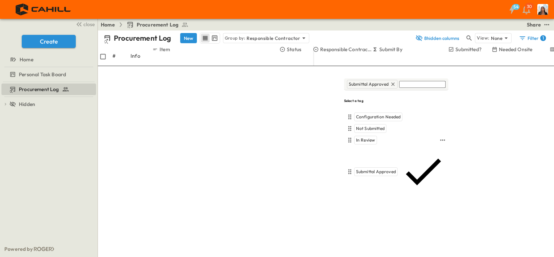
click at [366, 137] on span "In Review" at bounding box center [365, 140] width 19 height 6
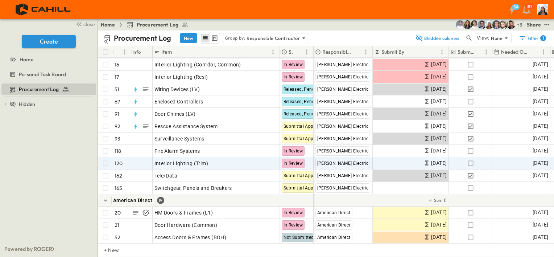
scroll to position [980, 0]
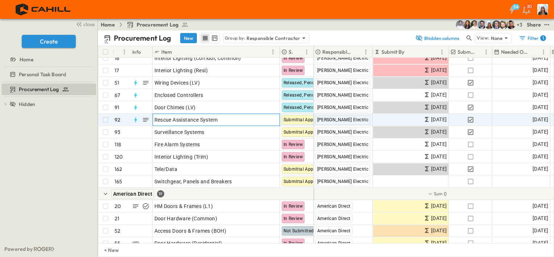
click at [273, 120] on p "OPEN" at bounding box center [272, 119] width 12 height 6
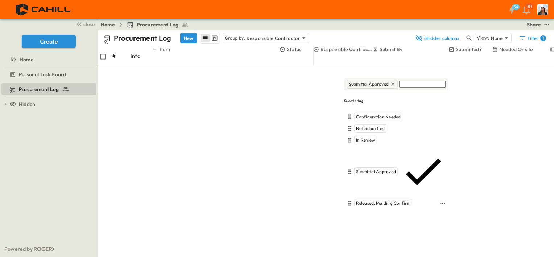
click at [380, 200] on span "Released, Pending Confirm" at bounding box center [383, 203] width 54 height 6
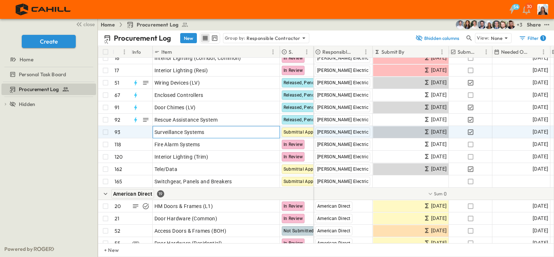
click at [274, 133] on p "OPEN" at bounding box center [272, 131] width 12 height 6
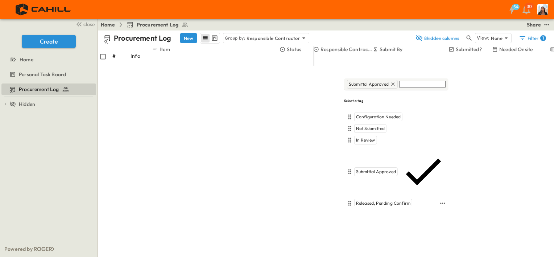
click at [378, 200] on span "Released, Pending Confirm" at bounding box center [383, 203] width 54 height 6
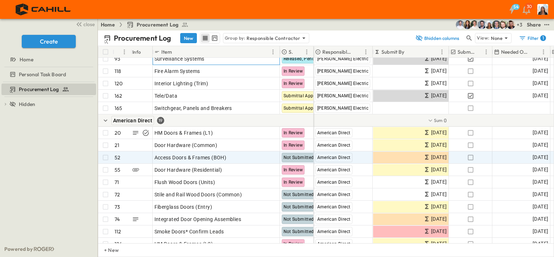
scroll to position [1060, 0]
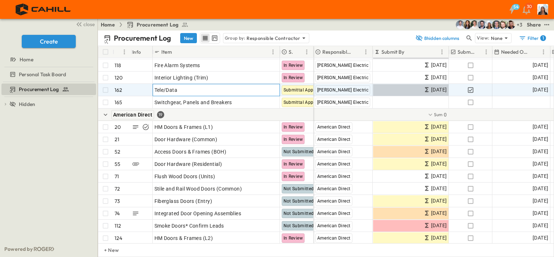
click at [275, 91] on p "OPEN" at bounding box center [272, 89] width 12 height 6
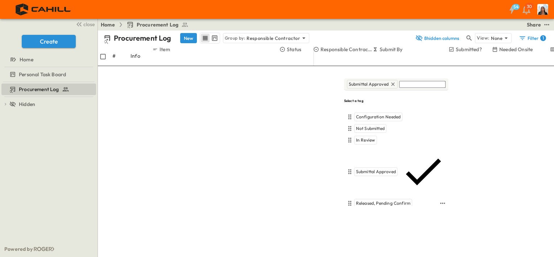
click at [376, 200] on span "Released, Pending Confirm" at bounding box center [383, 203] width 54 height 6
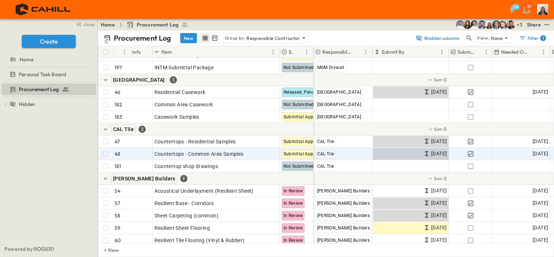
scroll to position [2082, 0]
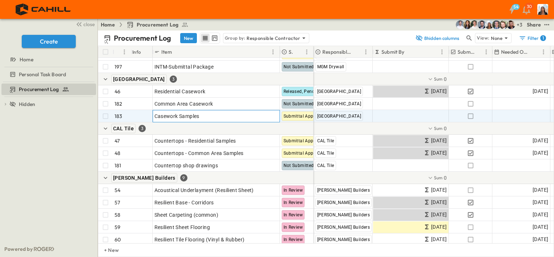
click at [273, 115] on p "OPEN" at bounding box center [272, 115] width 12 height 6
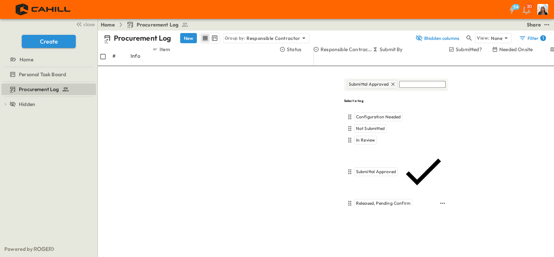
click at [382, 200] on span "Released, Pending Confirm" at bounding box center [383, 203] width 54 height 6
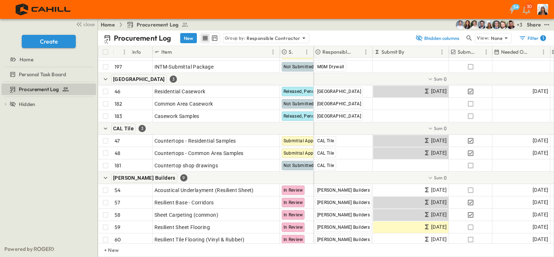
click at [281, 125] on div "CAL Tile 3" at bounding box center [206, 128] width 216 height 12
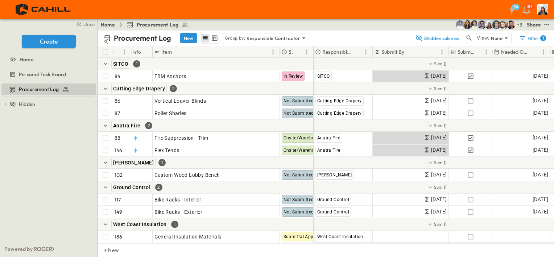
scroll to position [2656, 0]
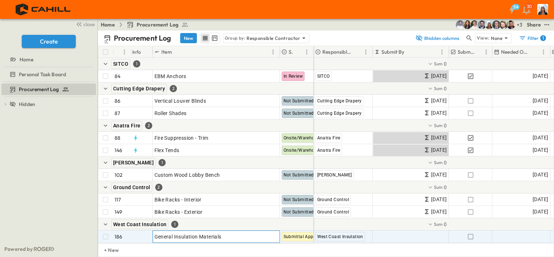
click at [277, 233] on p "OPEN" at bounding box center [272, 236] width 12 height 6
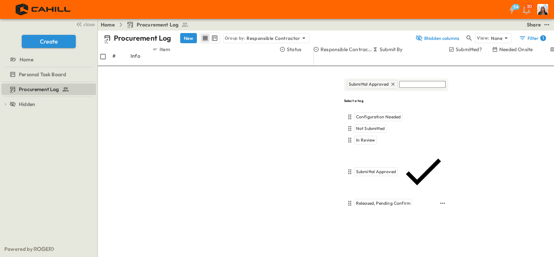
click at [383, 200] on span "Released, Pending Confirm" at bounding box center [383, 203] width 54 height 6
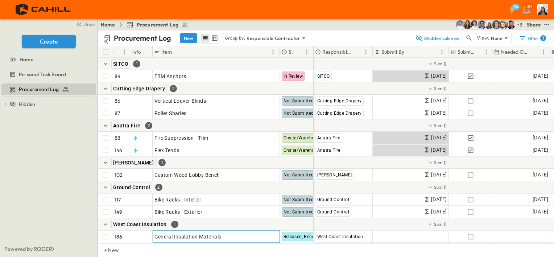
scroll to position [2657, 0]
click at [249, 218] on div "West Coast Insulation 1" at bounding box center [206, 224] width 216 height 12
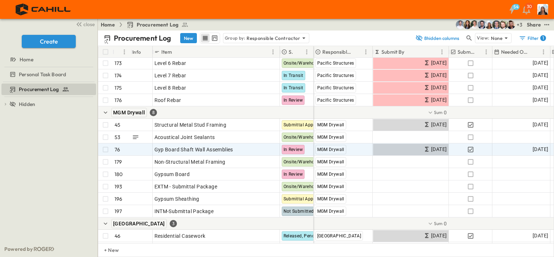
scroll to position [1938, 0]
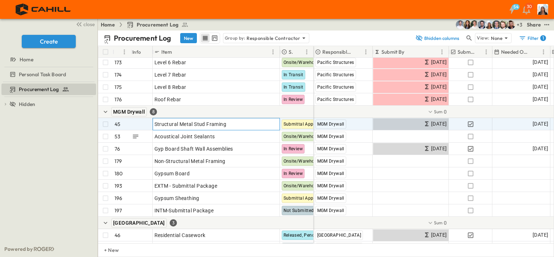
click at [279, 123] on div "OPEN" at bounding box center [268, 123] width 22 height 9
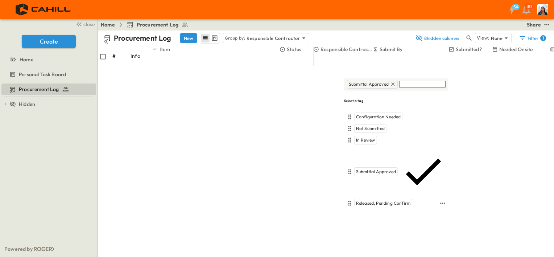
click at [371, 200] on span "Released, Pending Confirm" at bounding box center [383, 203] width 54 height 6
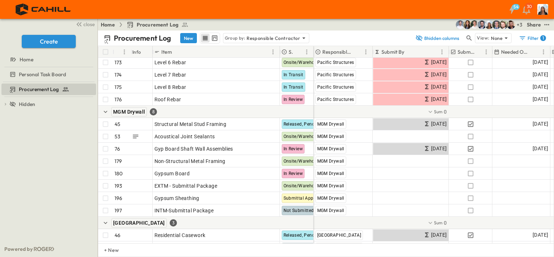
click at [241, 221] on div "Woodford Reserve 3" at bounding box center [206, 223] width 216 height 12
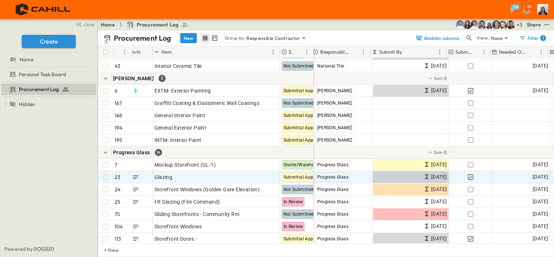
scroll to position [261, 2]
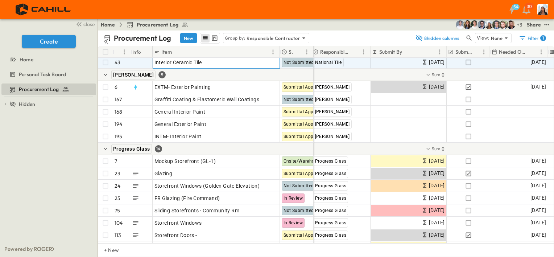
click at [278, 61] on p "OPEN" at bounding box center [272, 61] width 12 height 6
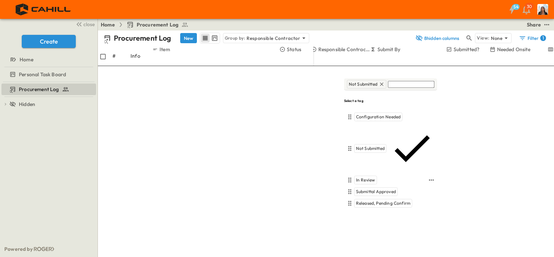
click at [360, 177] on span "In Review" at bounding box center [365, 180] width 19 height 6
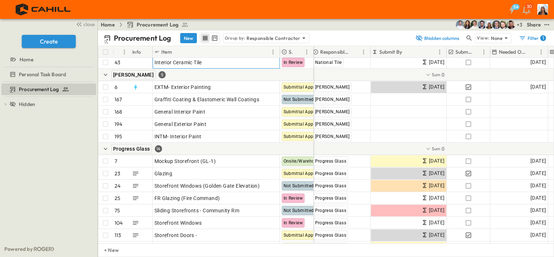
scroll to position [259, 2]
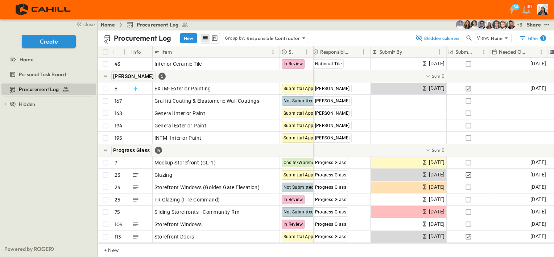
click at [29, 155] on div "Procurement Log To pick up a draggable item, press the space bar. While draggin…" at bounding box center [49, 161] width 98 height 159
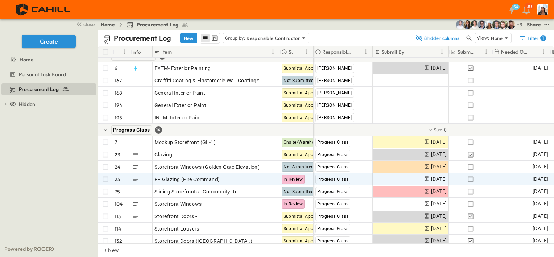
scroll to position [285, 0]
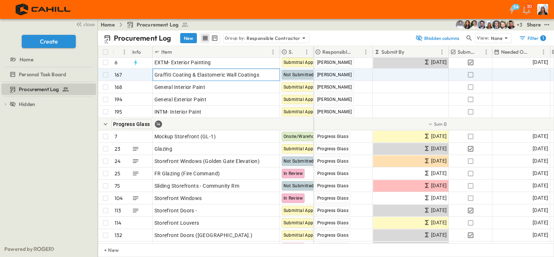
click at [275, 74] on p "OPEN" at bounding box center [272, 74] width 12 height 6
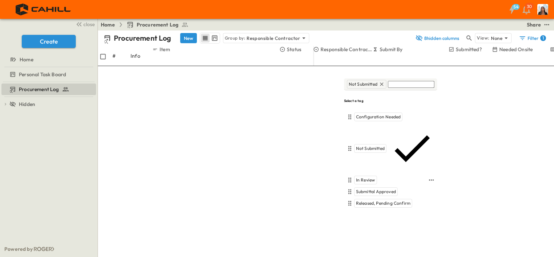
click at [359, 177] on span "In Review" at bounding box center [365, 180] width 19 height 6
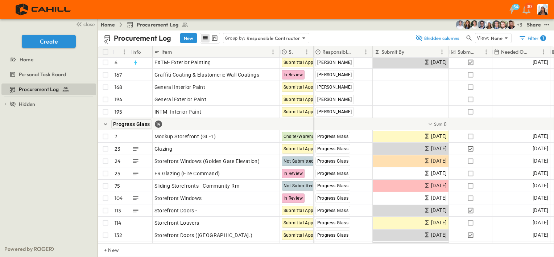
click at [237, 124] on div "Progress Glass 14" at bounding box center [206, 124] width 216 height 12
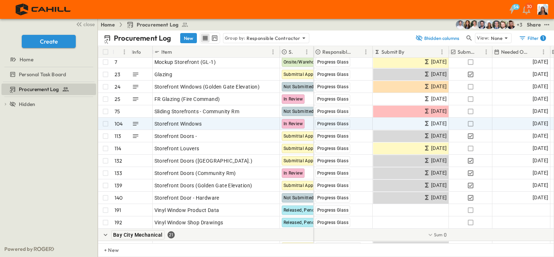
scroll to position [360, 0]
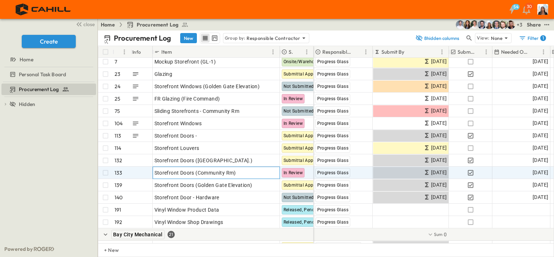
click at [278, 171] on div "OPEN" at bounding box center [268, 171] width 22 height 9
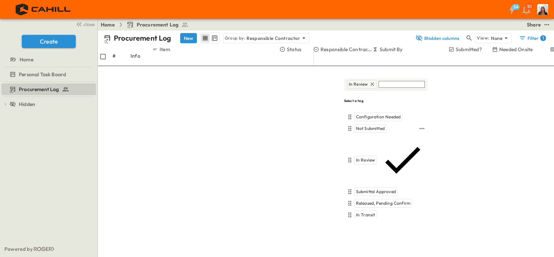
click at [366, 126] on span "Not Submitted" at bounding box center [370, 129] width 29 height 6
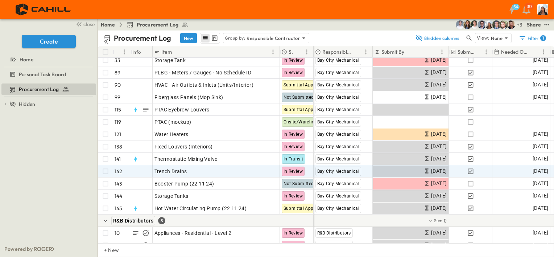
scroll to position [644, 0]
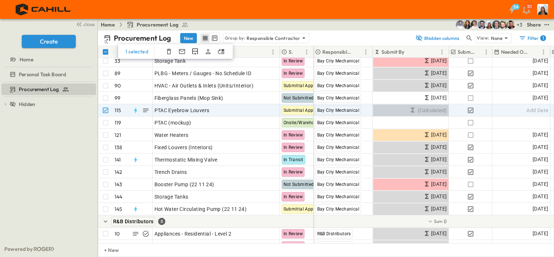
click at [169, 49] on icon "button" at bounding box center [168, 51] width 7 height 7
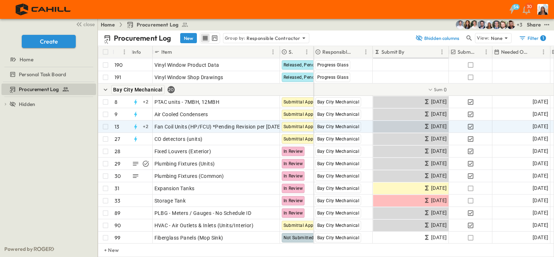
scroll to position [505, 0]
click at [229, 125] on span "Fan Coil Units (HP/FCU) *Pending Revision per [DATE]" at bounding box center [219, 126] width 128 height 7
drag, startPoint x: 277, startPoint y: 126, endPoint x: 204, endPoint y: 127, distance: 72.6
click at [204, 127] on input "**********" at bounding box center [216, 126] width 126 height 9
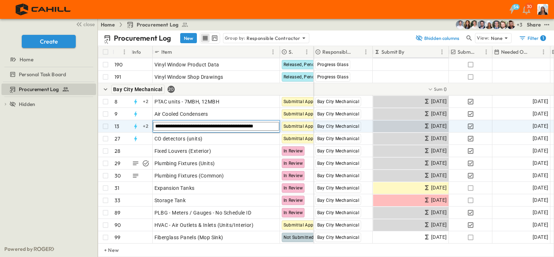
type input "**********"
click at [74, 165] on div "Procurement Log To pick up a draggable item, press the space bar. While draggin…" at bounding box center [49, 161] width 98 height 159
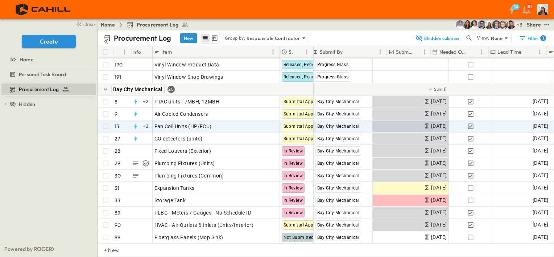
scroll to position [505, 132]
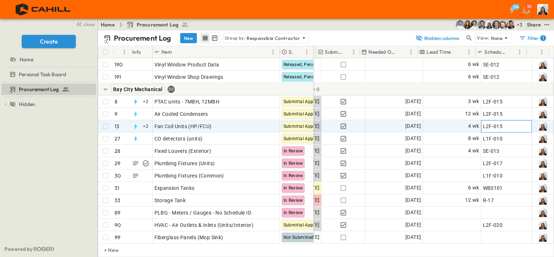
click at [505, 126] on div "L2F-015" at bounding box center [506, 126] width 47 height 10
drag, startPoint x: 505, startPoint y: 126, endPoint x: 478, endPoint y: 126, distance: 27.9
click at [482, 126] on input "*******" at bounding box center [508, 127] width 53 height 8
type input "****"
click at [73, 165] on div "Procurement Log To pick up a draggable item, press the space bar. While draggin…" at bounding box center [49, 161] width 98 height 159
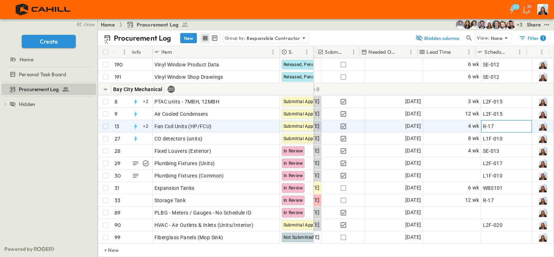
click at [493, 127] on div "R-17" at bounding box center [506, 126] width 47 height 10
type input "*"
type input "*******"
click at [82, 176] on div "Procurement Log To pick up a draggable item, press the space bar. While draggin…" at bounding box center [49, 161] width 98 height 159
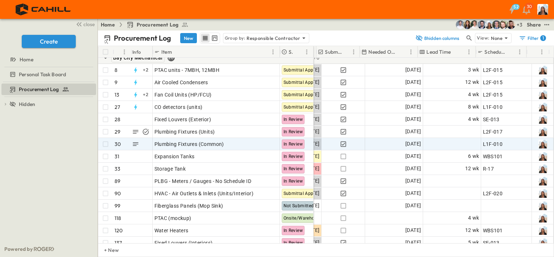
scroll to position [537, 132]
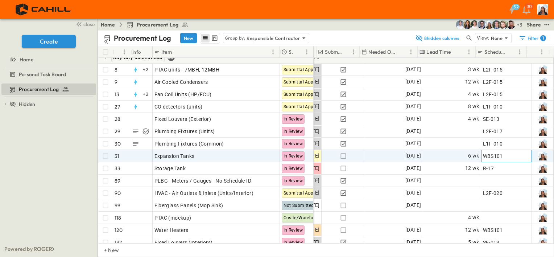
click at [502, 154] on div "WBS101" at bounding box center [506, 156] width 47 height 10
drag, startPoint x: 502, startPoint y: 154, endPoint x: 478, endPoint y: 156, distance: 24.0
click at [482, 156] on input "******" at bounding box center [508, 156] width 53 height 8
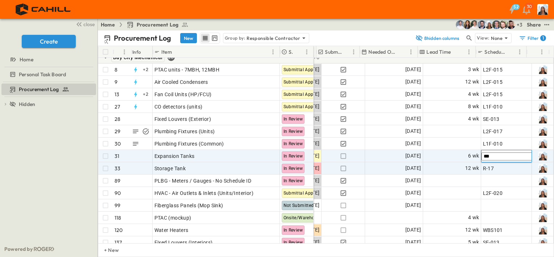
type input "****"
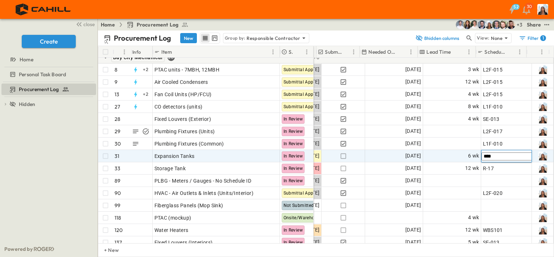
click at [75, 156] on div "Procurement Log To pick up a draggable item, press the space bar. While draggin…" at bounding box center [49, 161] width 98 height 159
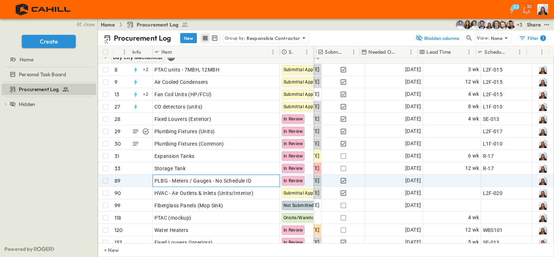
click at [245, 180] on span "PLBG - Meters / Gauges - No Schedule ID" at bounding box center [203, 180] width 97 height 7
drag, startPoint x: 255, startPoint y: 181, endPoint x: 211, endPoint y: 179, distance: 44.7
click at [206, 179] on input "**********" at bounding box center [179, 181] width 53 height 8
type input "**********"
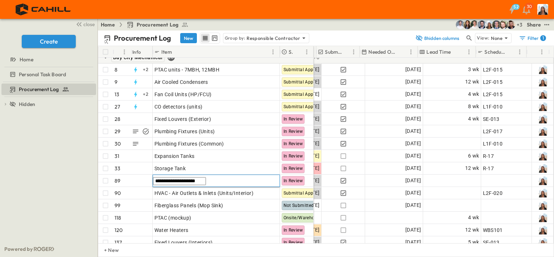
click at [72, 181] on div "Procurement Log To pick up a draggable item, press the space bar. While draggin…" at bounding box center [49, 161] width 98 height 159
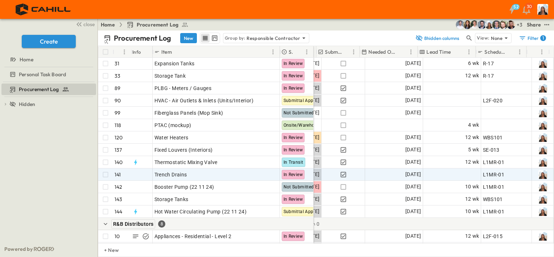
scroll to position [630, 132]
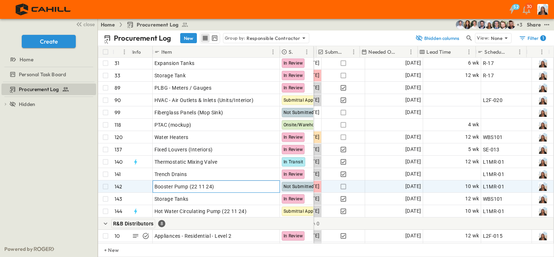
click at [245, 188] on div "Booster Pump (22 11 24)" at bounding box center [217, 186] width 124 height 10
drag, startPoint x: 222, startPoint y: 186, endPoint x: 189, endPoint y: 186, distance: 32.7
click at [189, 186] on input "**********" at bounding box center [179, 187] width 53 height 8
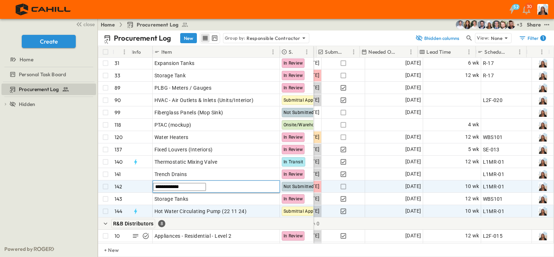
type input "**********"
click at [248, 210] on div "Hot Water Circulating Pump (22 11 24)" at bounding box center [217, 211] width 124 height 10
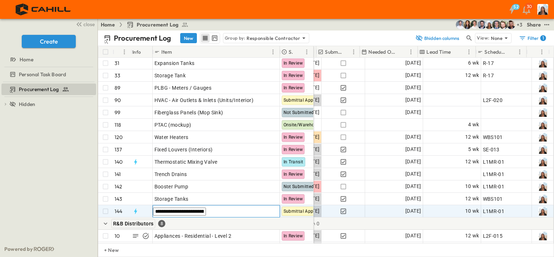
drag, startPoint x: 248, startPoint y: 210, endPoint x: 220, endPoint y: 212, distance: 28.7
click at [206, 212] on input "**********" at bounding box center [179, 212] width 53 height 8
type input "**********"
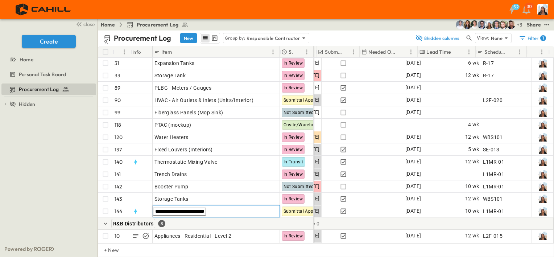
click at [75, 183] on div "Procurement Log To pick up a draggable item, press the space bar. While draggin…" at bounding box center [49, 161] width 98 height 159
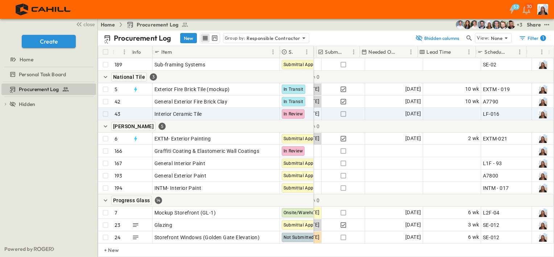
scroll to position [209, 132]
click at [503, 114] on div "LF-016" at bounding box center [506, 114] width 47 height 10
type input "*****"
click at [67, 142] on div "Procurement Log To pick up a draggable item, press the space bar. While draggin…" at bounding box center [49, 161] width 98 height 159
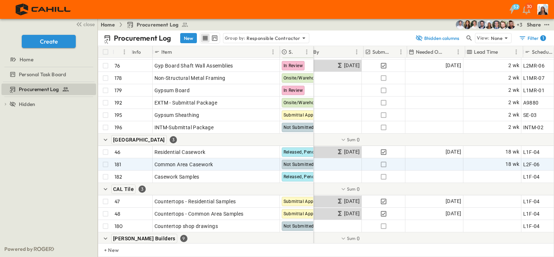
scroll to position [2009, 132]
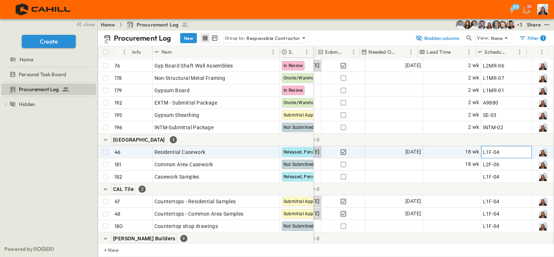
click at [509, 151] on div "L1F-04" at bounding box center [506, 152] width 47 height 10
type input "******"
click at [62, 172] on div "Procurement Log To pick up a draggable item, press the space bar. While draggin…" at bounding box center [49, 161] width 98 height 159
click at [489, 151] on span "L2f-06" at bounding box center [491, 151] width 16 height 7
click at [486, 151] on input "******" at bounding box center [508, 152] width 53 height 8
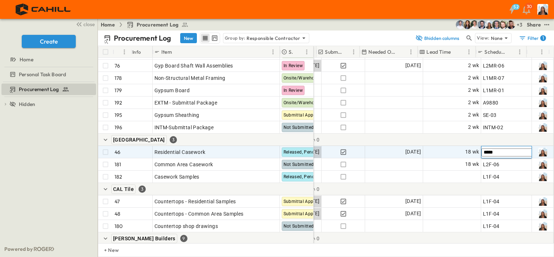
type input "******"
click at [32, 158] on div "Procurement Log To pick up a draggable item, press the space bar. While draggin…" at bounding box center [49, 161] width 98 height 159
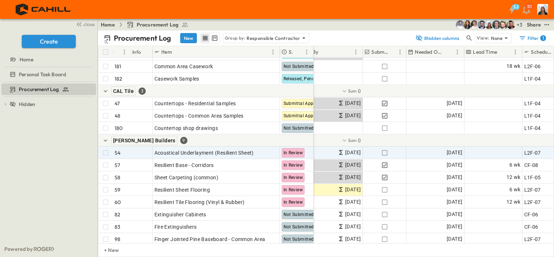
scroll to position [2107, 86]
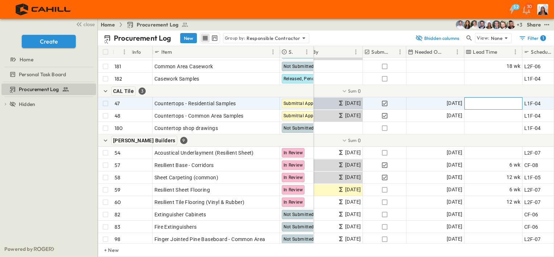
click at [511, 105] on span "Add Duration" at bounding box center [506, 103] width 32 height 7
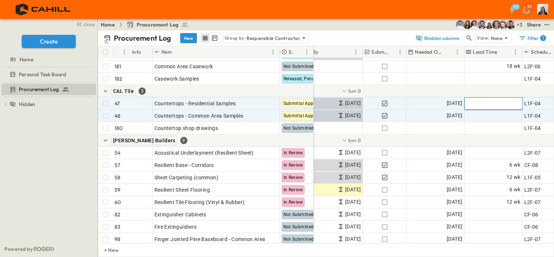
type input "**"
click at [507, 112] on span "Add Duration" at bounding box center [506, 115] width 32 height 7
click at [495, 116] on body "52 30 close Create Home Personal Task Board Procurement Log To pick up a dragga…" at bounding box center [277, 128] width 554 height 257
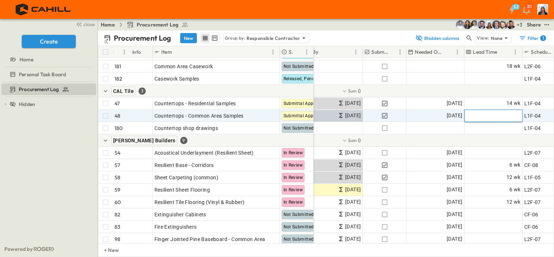
drag, startPoint x: 507, startPoint y: 112, endPoint x: 474, endPoint y: 114, distance: 32.7
click at [474, 75] on input "number" at bounding box center [494, 71] width 53 height 8
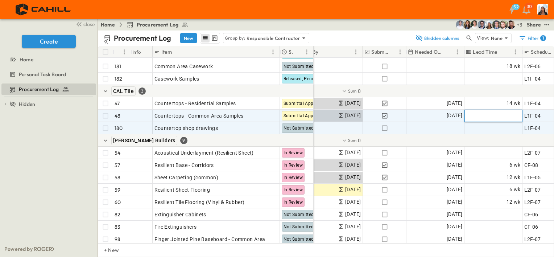
type input "**"
click at [477, 128] on div "Add Duration" at bounding box center [493, 128] width 57 height 12
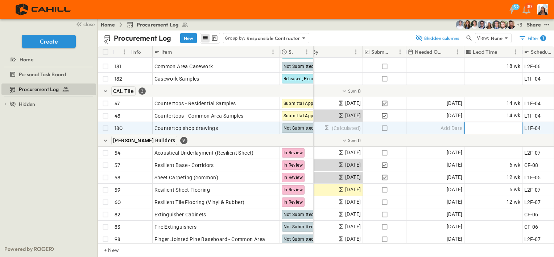
click at [477, 87] on input "number" at bounding box center [494, 83] width 53 height 8
type input "**"
click at [62, 139] on div "Procurement Log To pick up a draggable item, press the space bar. While draggin…" at bounding box center [49, 161] width 98 height 159
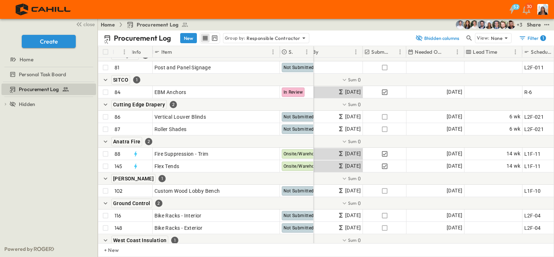
scroll to position [2645, 86]
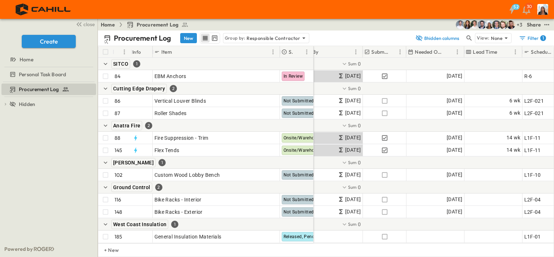
click at [78, 205] on div "Procurement Log To pick up a draggable item, press the space bar. While draggin…" at bounding box center [49, 161] width 98 height 159
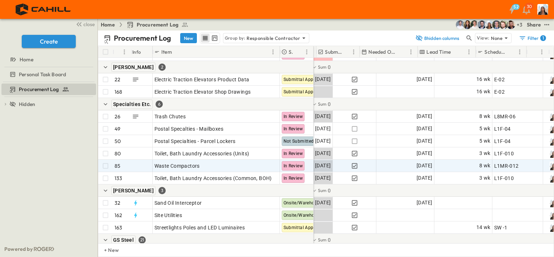
scroll to position [1342, 132]
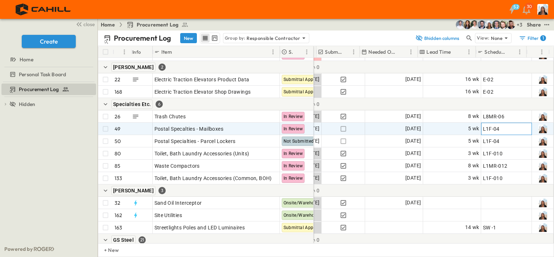
click at [497, 128] on div "L1F-04" at bounding box center [506, 129] width 47 height 10
type input "*******"
click at [41, 161] on div "Procurement Log To pick up a draggable item, press the space bar. While draggin…" at bounding box center [49, 161] width 98 height 159
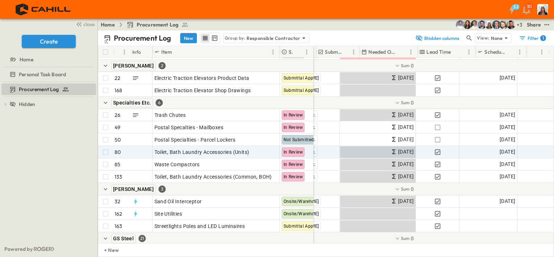
scroll to position [1334, 132]
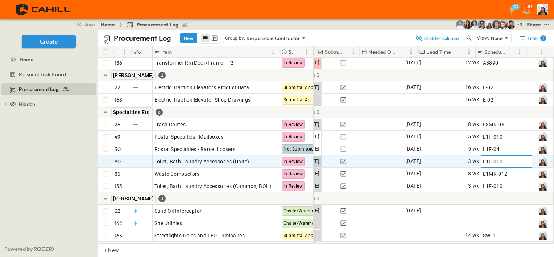
click at [507, 162] on div "L1F-010" at bounding box center [506, 161] width 47 height 10
type input "*******"
click at [19, 176] on div "Procurement Log To pick up a draggable item, press the space bar. While draggin…" at bounding box center [49, 161] width 98 height 159
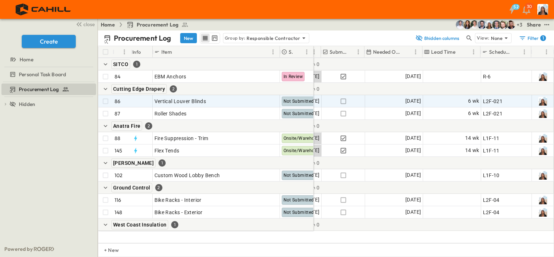
scroll to position [2585, 128]
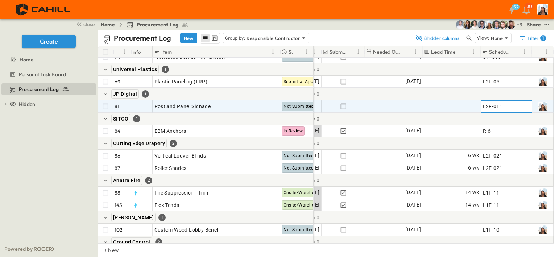
click at [494, 110] on div "L2F-011" at bounding box center [506, 106] width 47 height 10
drag, startPoint x: 502, startPoint y: 107, endPoint x: 482, endPoint y: 107, distance: 20.0
click at [482, 107] on input "*******" at bounding box center [508, 107] width 53 height 8
type input "******"
click at [50, 185] on div "Procurement Log To pick up a draggable item, press the space bar. While draggin…" at bounding box center [49, 161] width 98 height 159
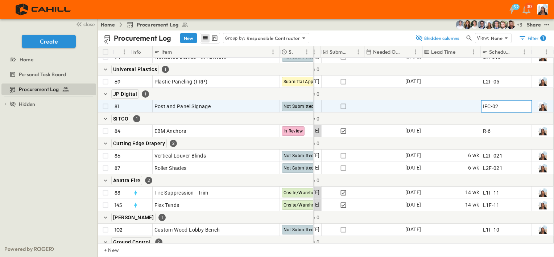
click at [504, 103] on div "IFC-02" at bounding box center [506, 106] width 47 height 10
click at [487, 106] on input "******" at bounding box center [508, 107] width 53 height 8
type input "******"
click at [71, 157] on div "Procurement Log To pick up a draggable item, press the space bar. While draggin…" at bounding box center [49, 161] width 98 height 159
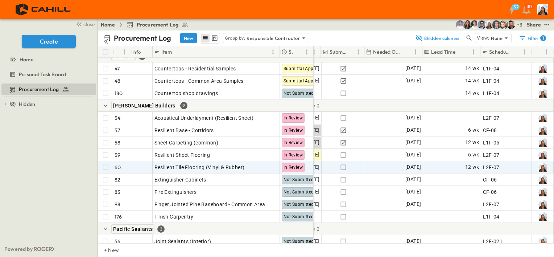
scroll to position [2156, 128]
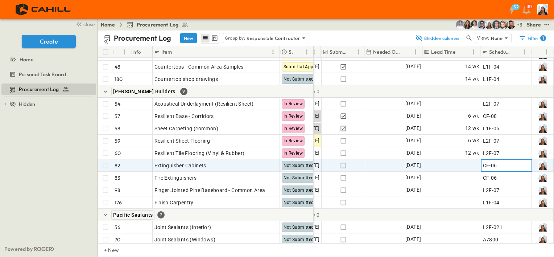
click at [499, 166] on div "CF-06" at bounding box center [506, 165] width 47 height 10
type input "*"
type input "******"
click at [38, 179] on div "Procurement Log To pick up a draggable item, press the space bar. While draggin…" at bounding box center [49, 161] width 98 height 159
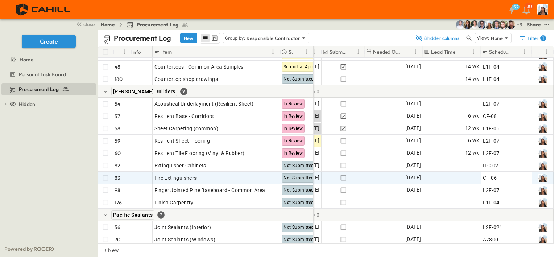
click at [499, 177] on div "CF-06" at bounding box center [506, 178] width 47 height 10
drag, startPoint x: 499, startPoint y: 177, endPoint x: 477, endPoint y: 179, distance: 22.2
click at [477, 179] on div "[PERSON_NAME] Builders [DATE] [DATE] Add Duration *****" at bounding box center [371, 178] width 368 height 12
type input "******"
click at [78, 157] on div "Procurement Log To pick up a draggable item, press the space bar. While draggin…" at bounding box center [49, 161] width 98 height 159
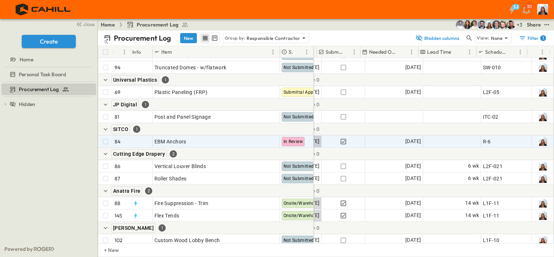
scroll to position [2575, 132]
click at [505, 141] on div "R-6" at bounding box center [506, 141] width 47 height 10
type input "***"
click at [42, 168] on div "Procurement Log To pick up a draggable item, press the space bar. While draggin…" at bounding box center [49, 161] width 98 height 159
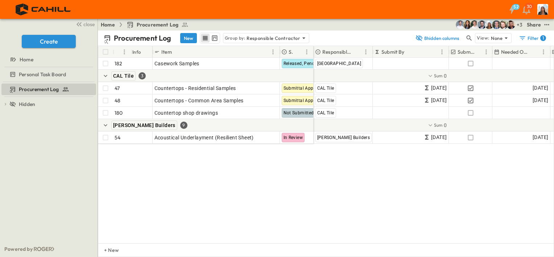
scroll to position [1987, 0]
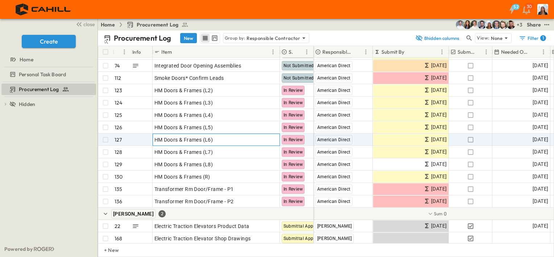
click at [221, 135] on div "HM Doors & Frames (L6)" at bounding box center [217, 140] width 124 height 10
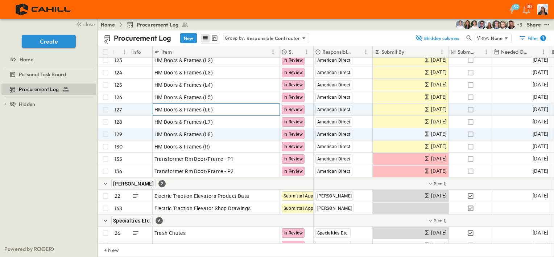
scroll to position [1224, 0]
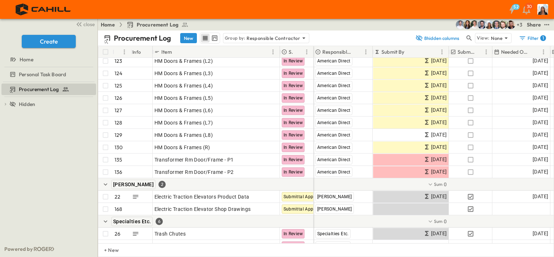
click at [30, 181] on div "Procurement Log To pick up a draggable item, press the space bar. While draggin…" at bounding box center [49, 161] width 98 height 159
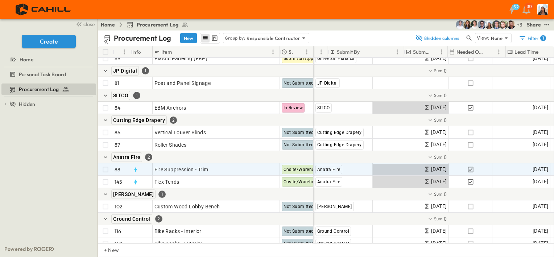
scroll to position [2609, 132]
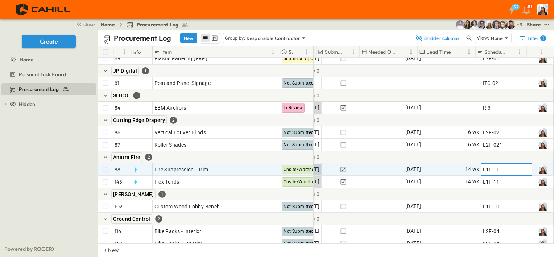
click at [495, 171] on div "L1F-11" at bounding box center [506, 169] width 47 height 10
drag, startPoint x: 497, startPoint y: 169, endPoint x: 482, endPoint y: 169, distance: 15.6
click at [482, 169] on input "******" at bounding box center [508, 170] width 53 height 8
type input "*******"
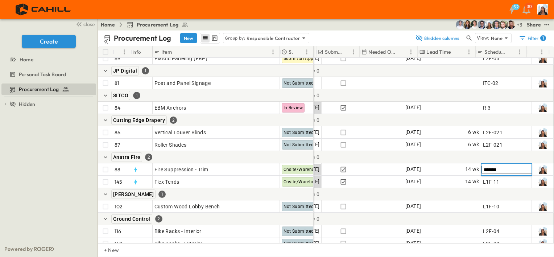
click at [34, 148] on div "Procurement Log To pick up a draggable item, press the space bar. While draggin…" at bounding box center [49, 161] width 98 height 159
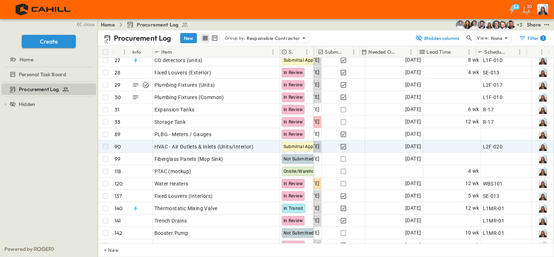
scroll to position [583, 132]
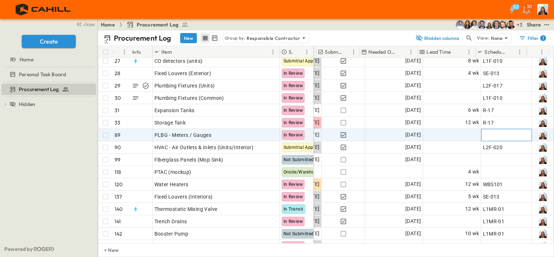
click at [487, 131] on span "Add ID" at bounding box center [491, 134] width 16 height 7
type input "****"
click at [31, 187] on div "Procurement Log To pick up a draggable item, press the space bar. While draggin…" at bounding box center [49, 161] width 98 height 159
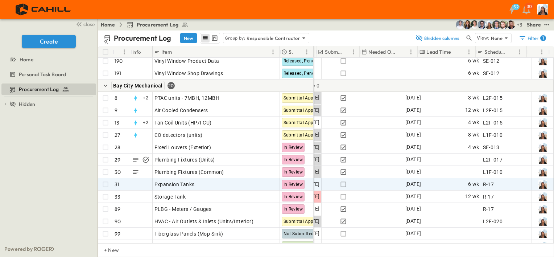
scroll to position [509, 132]
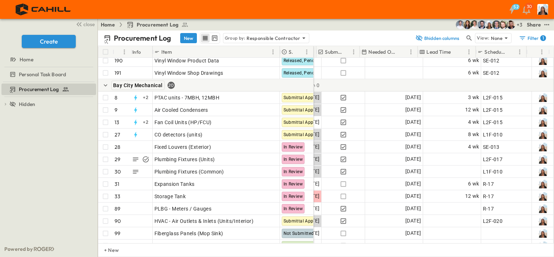
click at [191, 40] on button "New" at bounding box center [188, 38] width 17 height 10
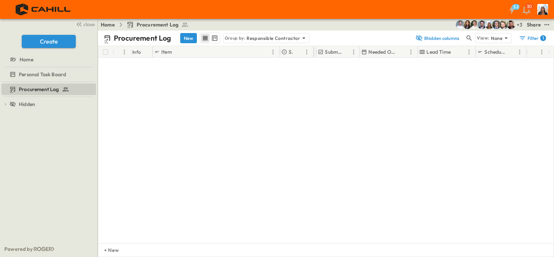
scroll to position [1904, 132]
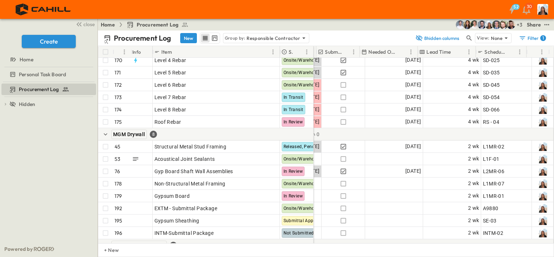
click at [189, 42] on button "New" at bounding box center [188, 38] width 17 height 10
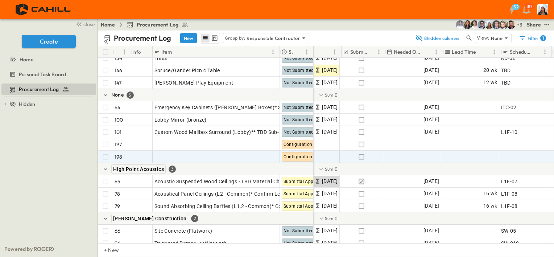
scroll to position [2433, 107]
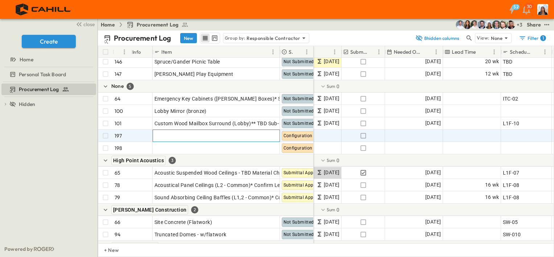
click at [179, 135] on div "Add Item" at bounding box center [217, 136] width 124 height 10
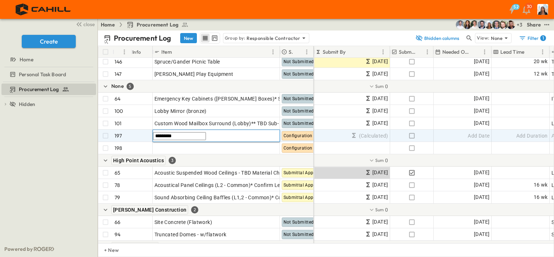
scroll to position [2433, 0]
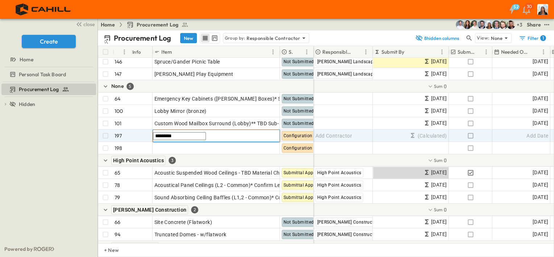
type input "*********"
click at [335, 135] on span "Add Contractor" at bounding box center [334, 135] width 37 height 7
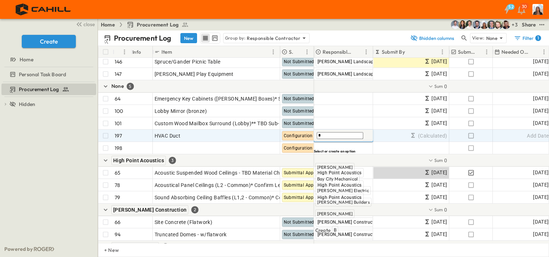
type input "**"
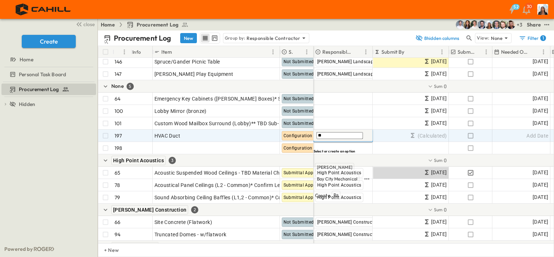
click at [338, 176] on span "Bay City Mechanical" at bounding box center [337, 179] width 41 height 6
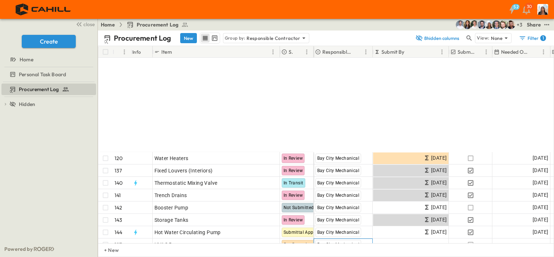
scroll to position [735, 0]
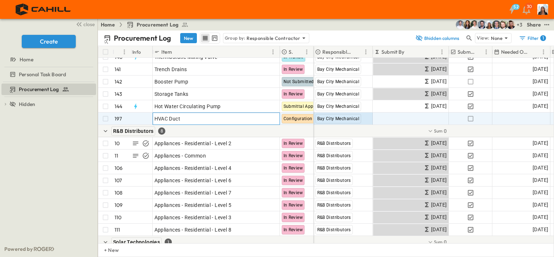
click at [266, 118] on p "OPEN" at bounding box center [272, 118] width 12 height 6
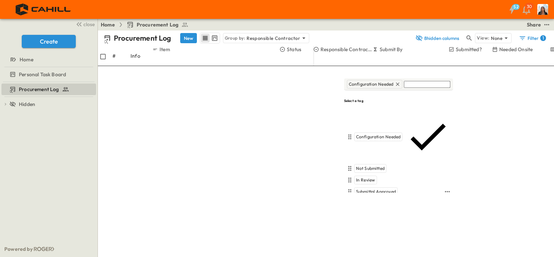
click at [381, 189] on span "Submittal Approved" at bounding box center [376, 192] width 40 height 6
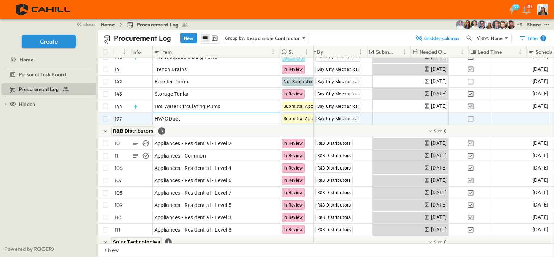
scroll to position [735, 132]
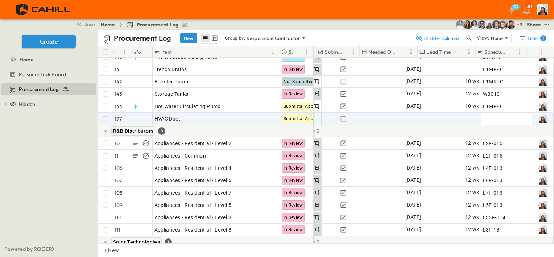
click at [490, 120] on span "Add ID" at bounding box center [491, 118] width 16 height 7
type input "*******"
click at [49, 170] on div "Procurement Log To pick up a draggable item, press the space bar. While draggin…" at bounding box center [49, 161] width 98 height 159
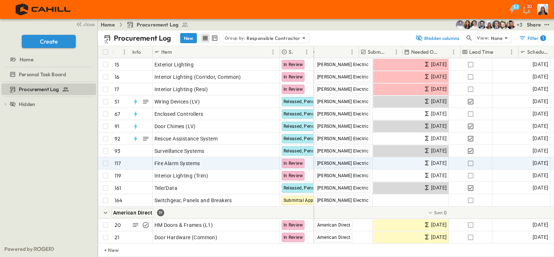
scroll to position [949, 132]
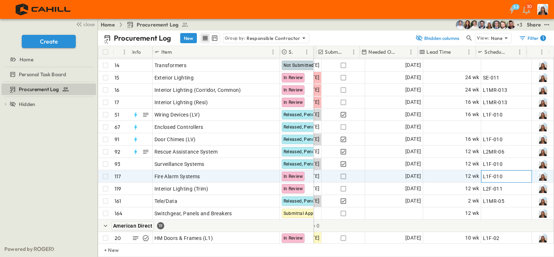
click at [502, 174] on div "L1F-010" at bounding box center [506, 176] width 47 height 10
drag, startPoint x: 501, startPoint y: 176, endPoint x: 475, endPoint y: 176, distance: 25.8
click at [475, 176] on div "[PERSON_NAME] Electric [DATE] [DATE] 12 wk *******" at bounding box center [371, 176] width 368 height 12
type input "******"
click at [45, 171] on div "Procurement Log To pick up a draggable item, press the space bar. While draggin…" at bounding box center [49, 161] width 98 height 159
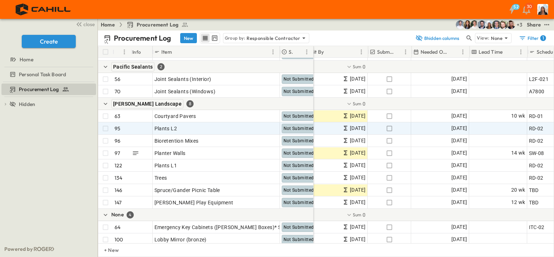
scroll to position [2317, 81]
click at [533, 130] on span "RD-02" at bounding box center [537, 128] width 15 height 7
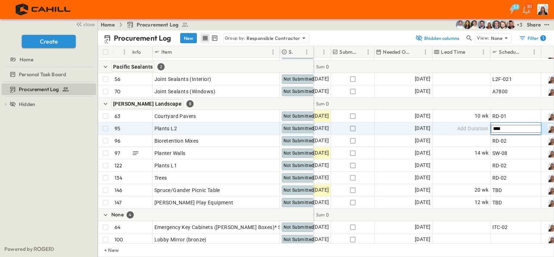
type input "*****"
click at [49, 161] on div "Procurement Log To pick up a draggable item, press the space bar. While draggin…" at bounding box center [49, 161] width 98 height 159
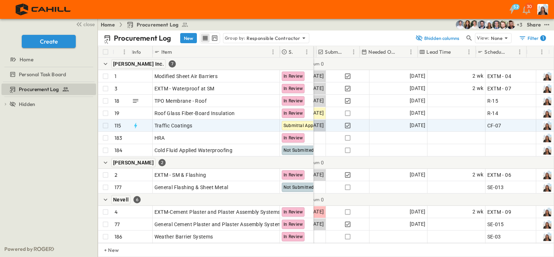
scroll to position [0, 132]
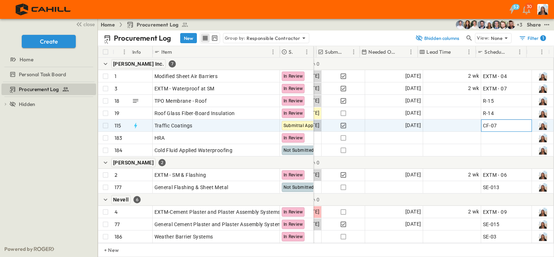
click at [500, 131] on div "CF-07" at bounding box center [507, 126] width 50 height 12
drag, startPoint x: 497, startPoint y: 126, endPoint x: 477, endPoint y: 125, distance: 20.0
click at [482, 125] on input "*****" at bounding box center [508, 126] width 53 height 8
type input "*********"
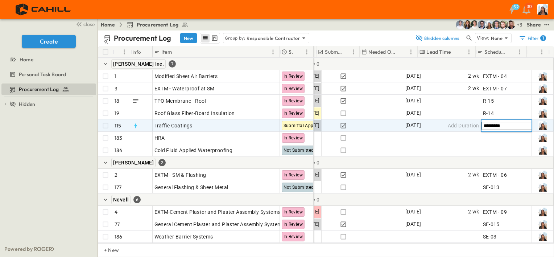
click at [54, 173] on div "Procurement Log To pick up a draggable item, press the space bar. While draggin…" at bounding box center [49, 161] width 98 height 159
